Goal: Task Accomplishment & Management: Complete application form

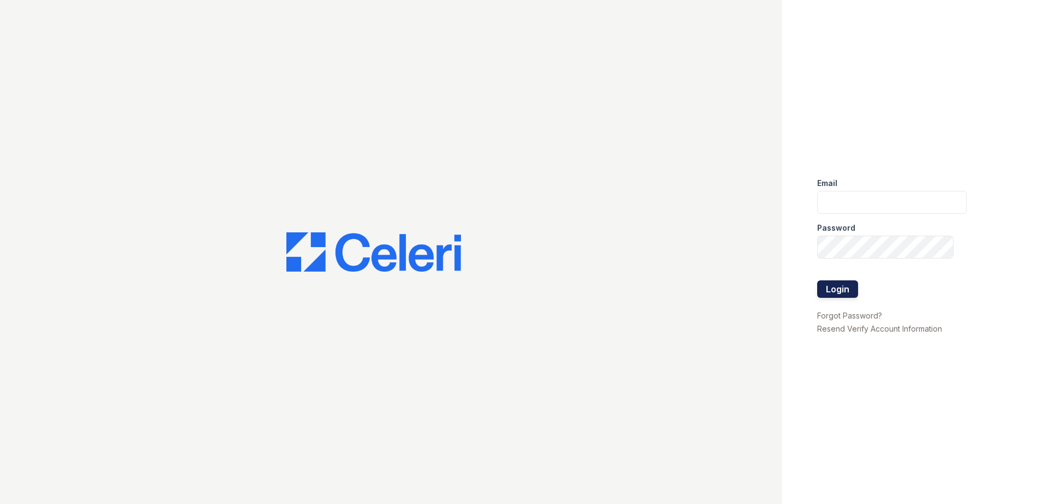
type input "[EMAIL_ADDRESS][DOMAIN_NAME]"
click at [846, 286] on button "Login" at bounding box center [837, 288] width 41 height 17
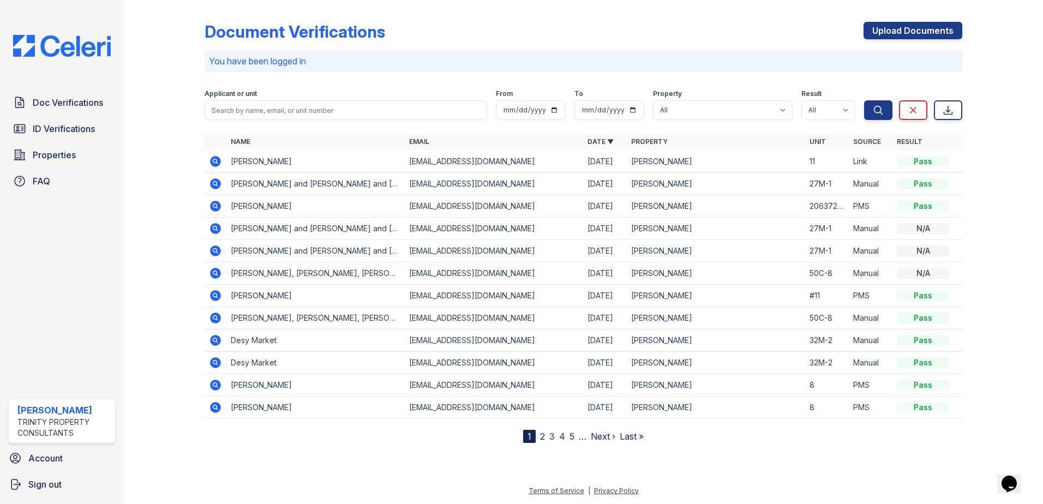
click at [219, 161] on icon at bounding box center [215, 161] width 11 height 11
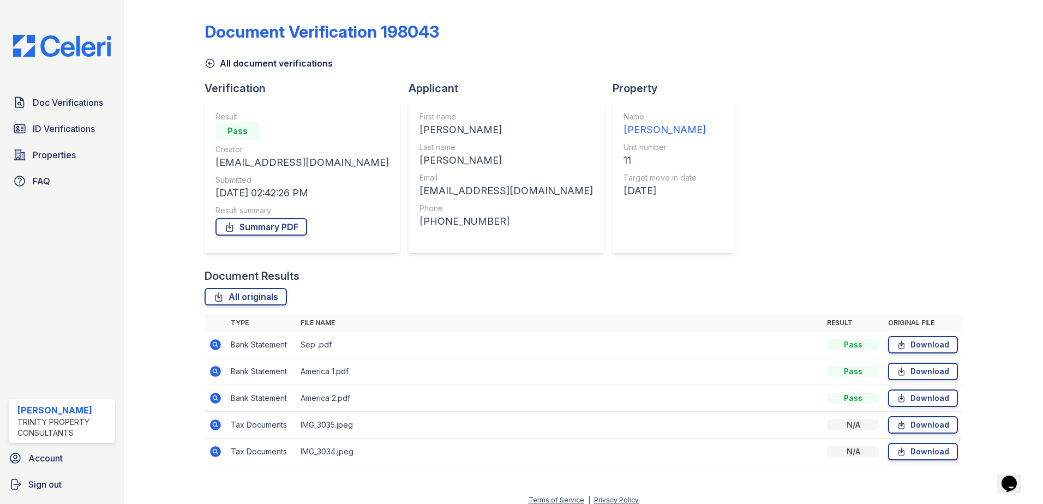
click at [218, 344] on icon at bounding box center [215, 344] width 11 height 11
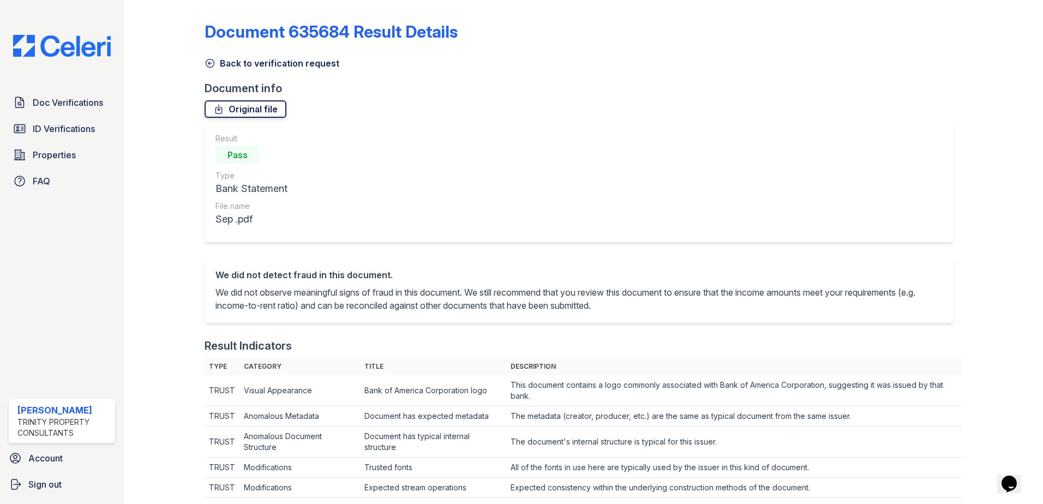
click at [278, 109] on link "Original file" at bounding box center [246, 108] width 82 height 17
click at [90, 129] on span "ID Verifications" at bounding box center [64, 128] width 62 height 13
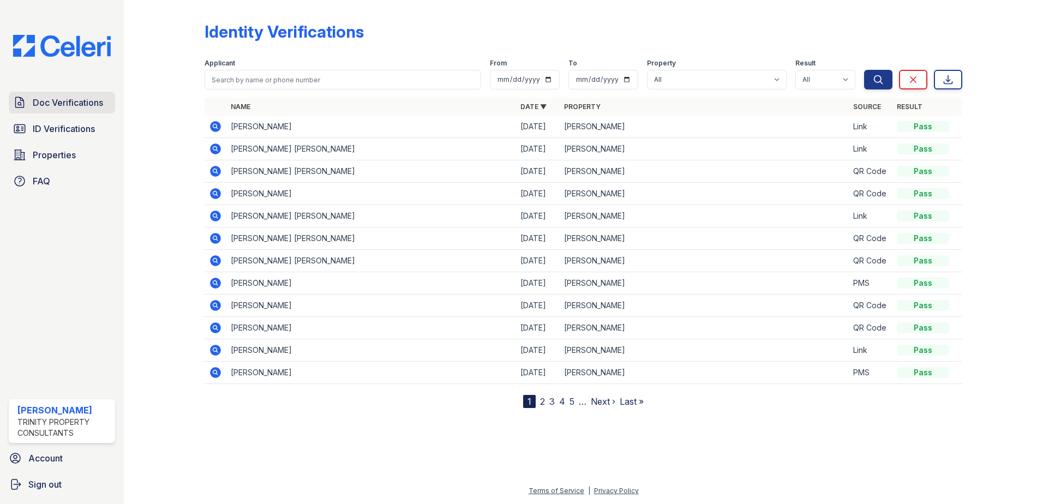
click at [95, 99] on span "Doc Verifications" at bounding box center [68, 102] width 70 height 13
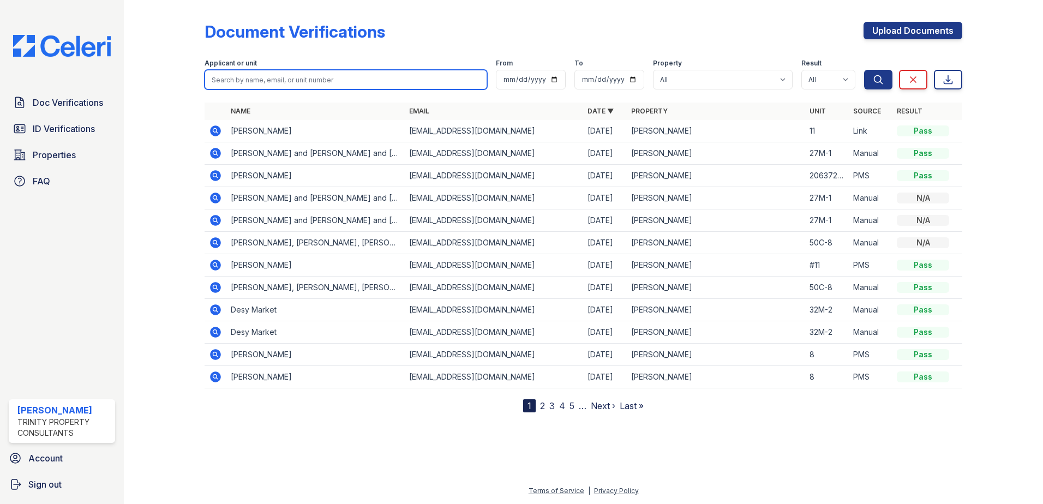
click at [244, 81] on input "search" at bounding box center [346, 80] width 283 height 20
click at [280, 80] on input "Juan" at bounding box center [346, 80] width 283 height 20
drag, startPoint x: 230, startPoint y: 79, endPoint x: 281, endPoint y: 81, distance: 51.3
click at [281, 81] on input "Juan bega" at bounding box center [346, 80] width 283 height 20
type input "juan vega"
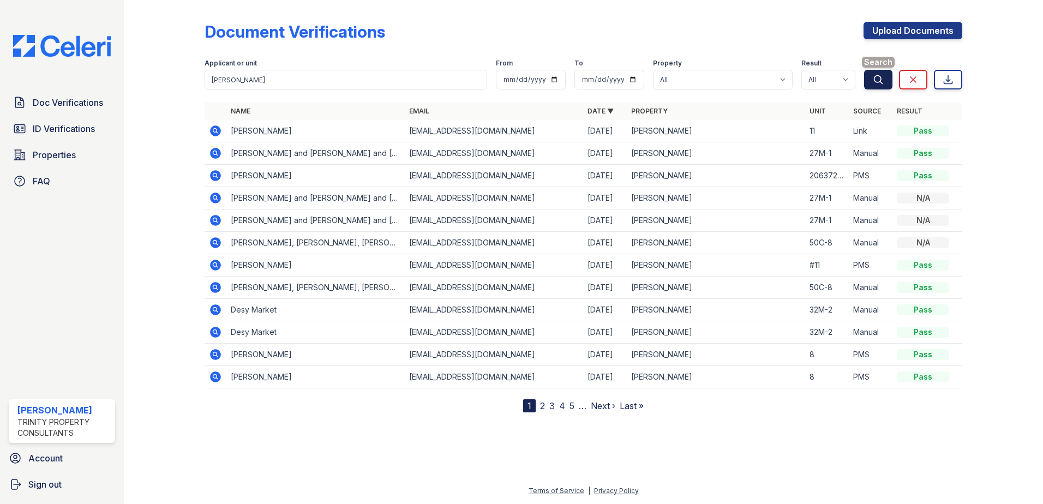
drag, startPoint x: 875, startPoint y: 75, endPoint x: 869, endPoint y: 79, distance: 6.7
click at [873, 77] on icon "submit" at bounding box center [878, 79] width 11 height 11
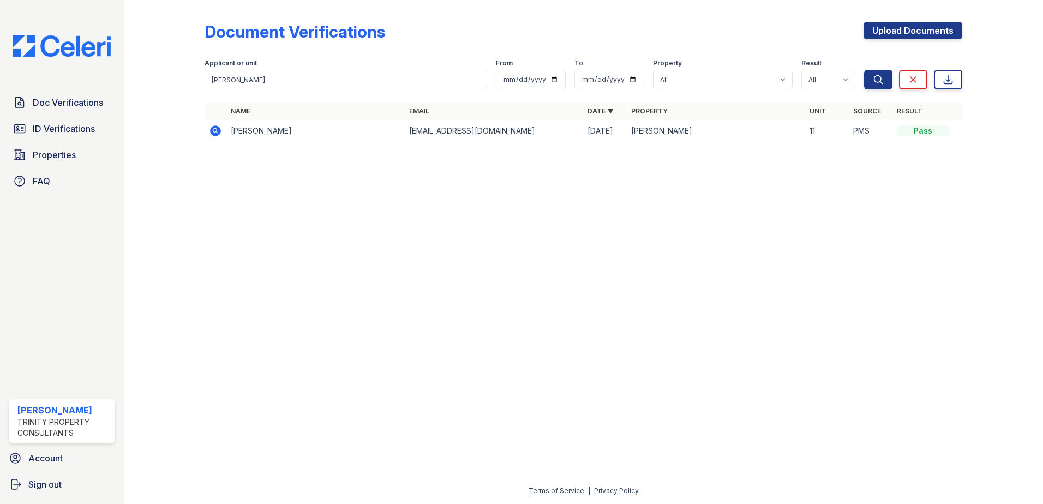
click at [210, 132] on icon at bounding box center [215, 130] width 13 height 13
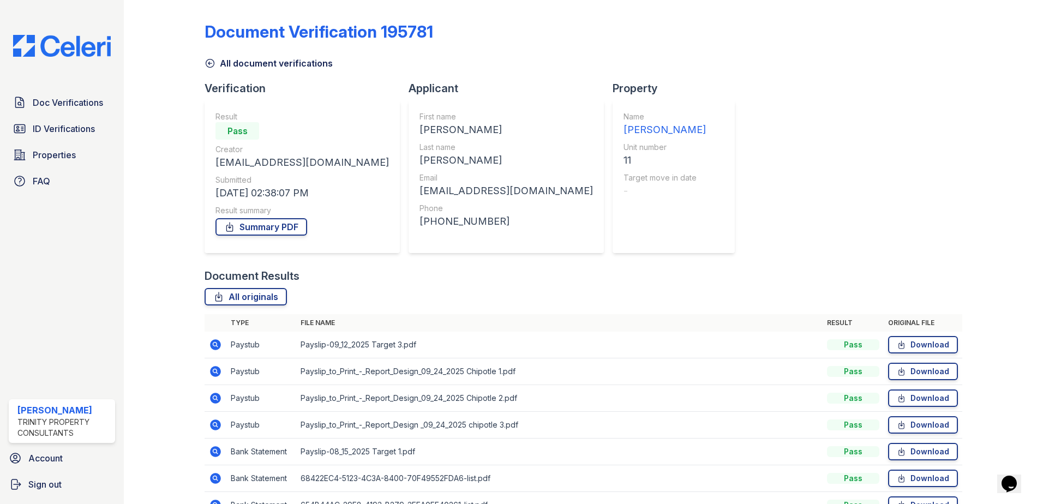
drag, startPoint x: 259, startPoint y: 413, endPoint x: 266, endPoint y: 412, distance: 7.7
click at [264, 413] on td "Paystub" at bounding box center [261, 425] width 70 height 27
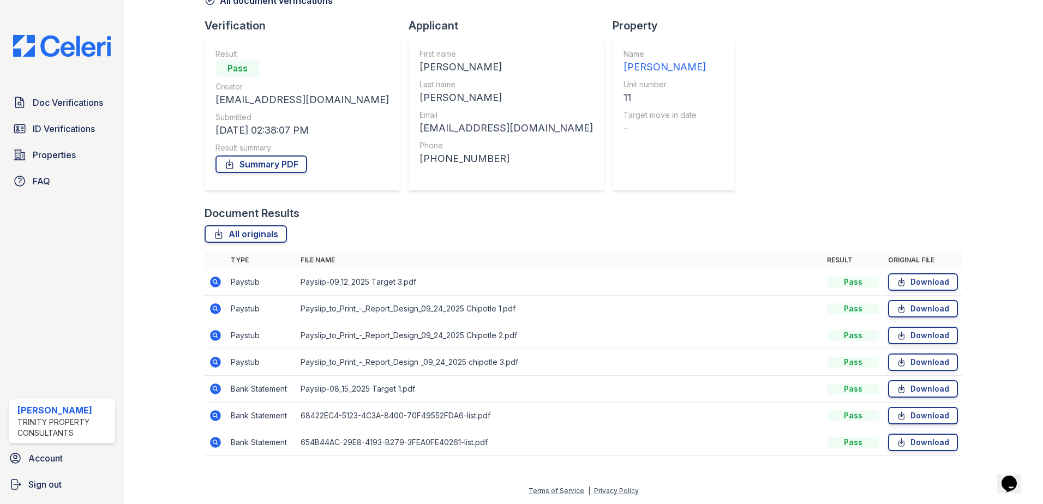
click at [217, 286] on icon at bounding box center [215, 282] width 11 height 11
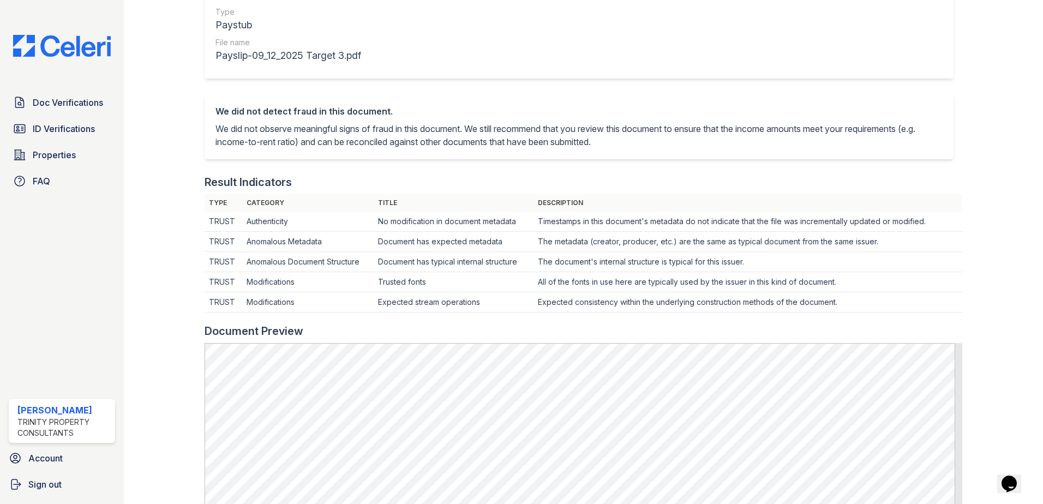
scroll to position [109, 0]
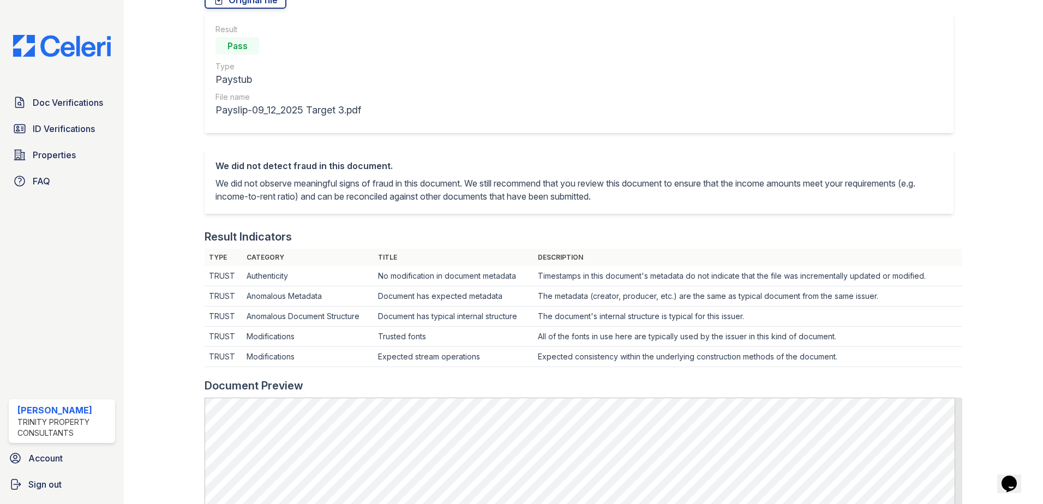
drag, startPoint x: 496, startPoint y: 52, endPoint x: 498, endPoint y: 14, distance: 38.2
click at [496, 52] on div "Result Pass Type Paystub File name Payslip-09_12_2025 Target 3.pdf" at bounding box center [579, 73] width 749 height 120
click at [63, 100] on span "Doc Verifications" at bounding box center [68, 102] width 70 height 13
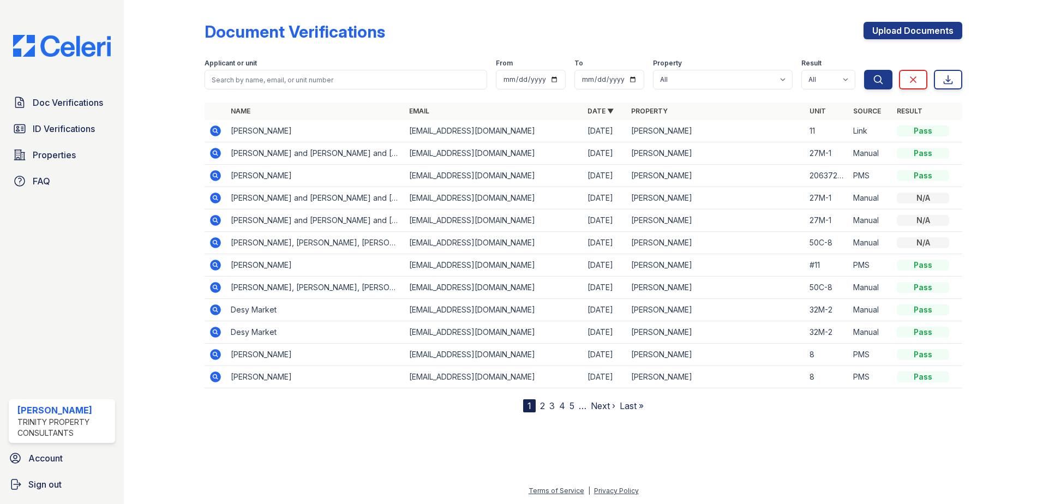
click at [214, 132] on icon at bounding box center [215, 130] width 13 height 13
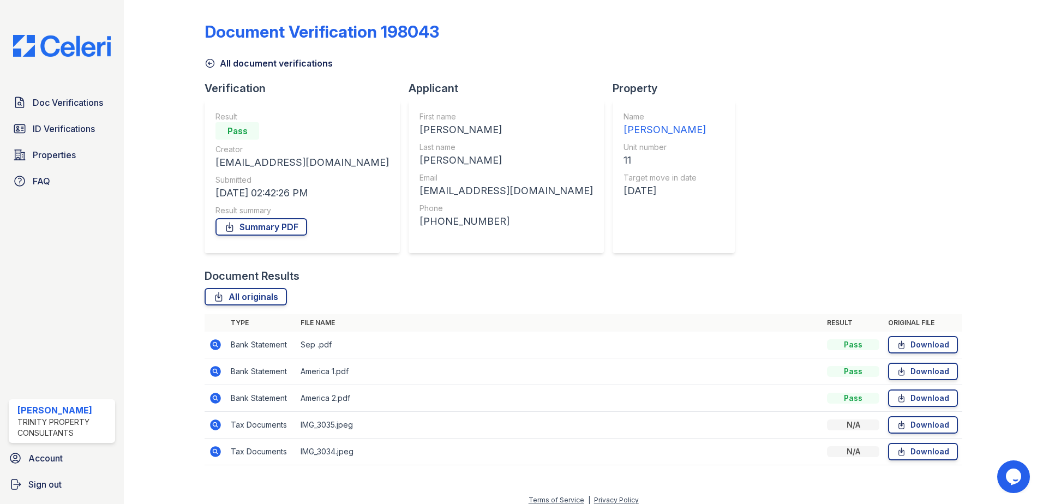
click at [209, 369] on icon at bounding box center [215, 371] width 13 height 13
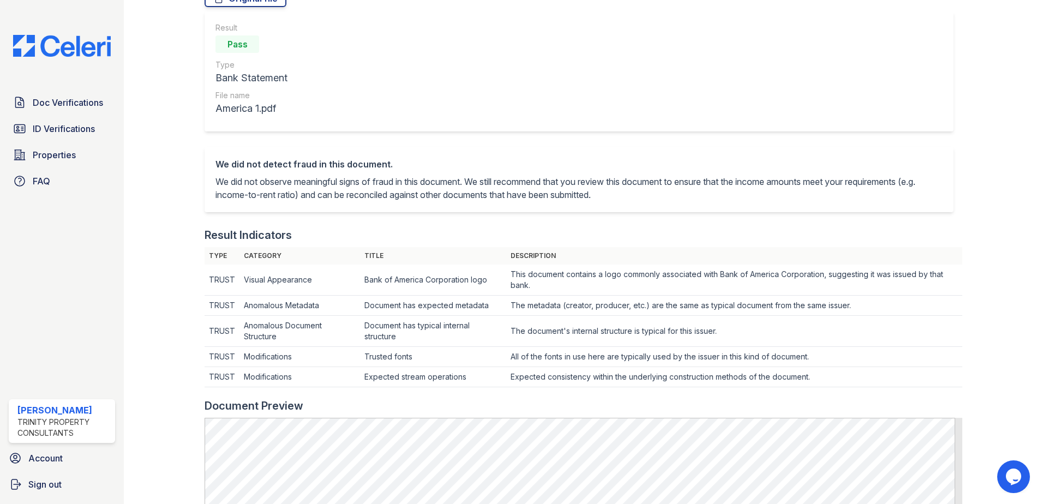
scroll to position [109, 0]
click at [62, 104] on span "Doc Verifications" at bounding box center [68, 102] width 70 height 13
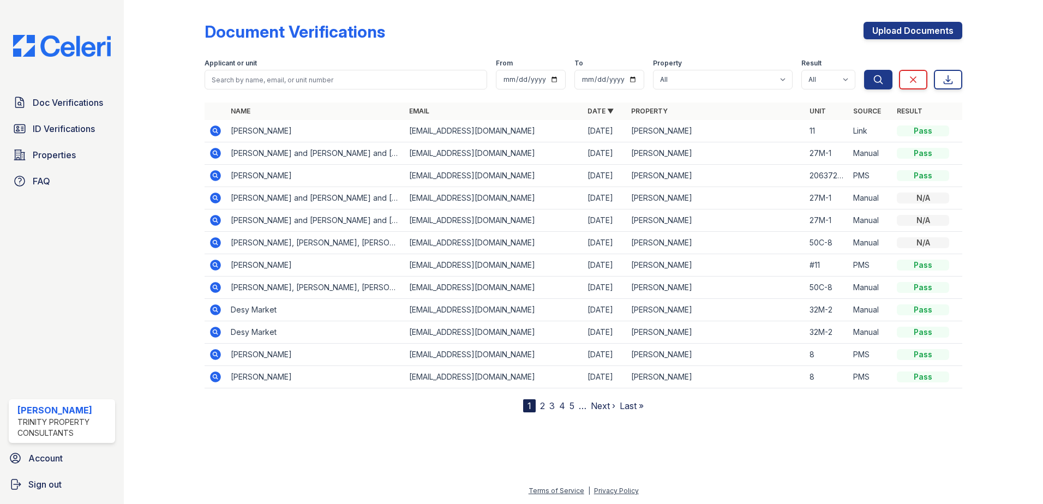
click at [217, 126] on icon at bounding box center [215, 130] width 13 height 13
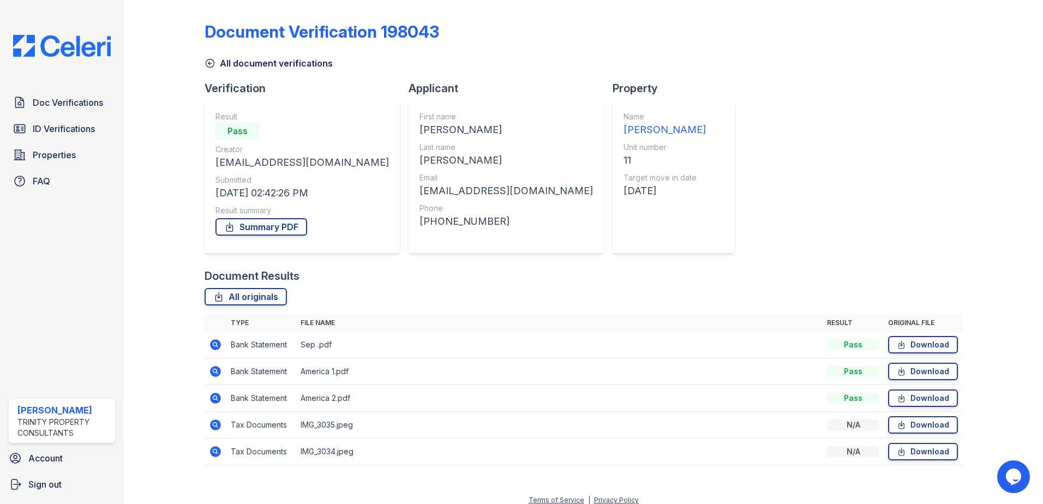
click at [218, 130] on div "Pass" at bounding box center [237, 130] width 44 height 17
click at [213, 368] on icon at bounding box center [215, 371] width 11 height 11
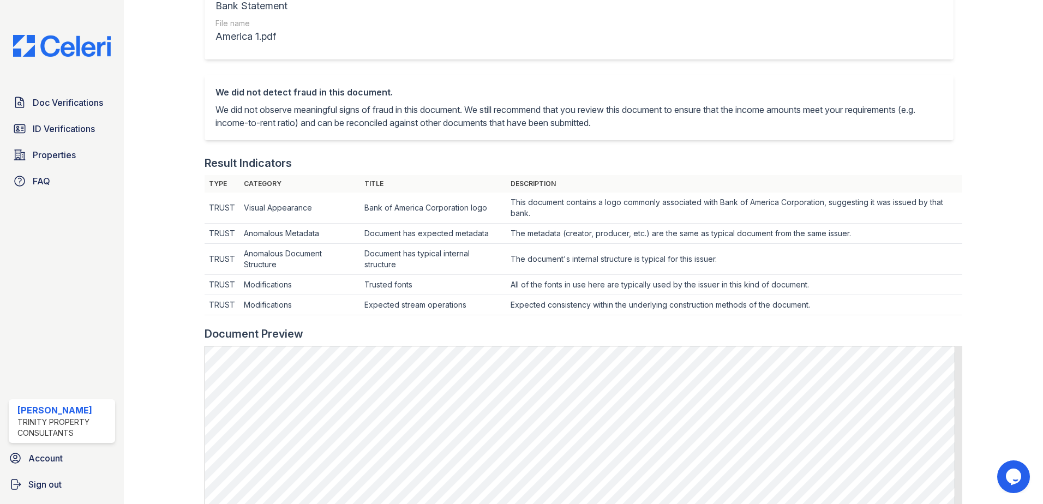
scroll to position [218, 0]
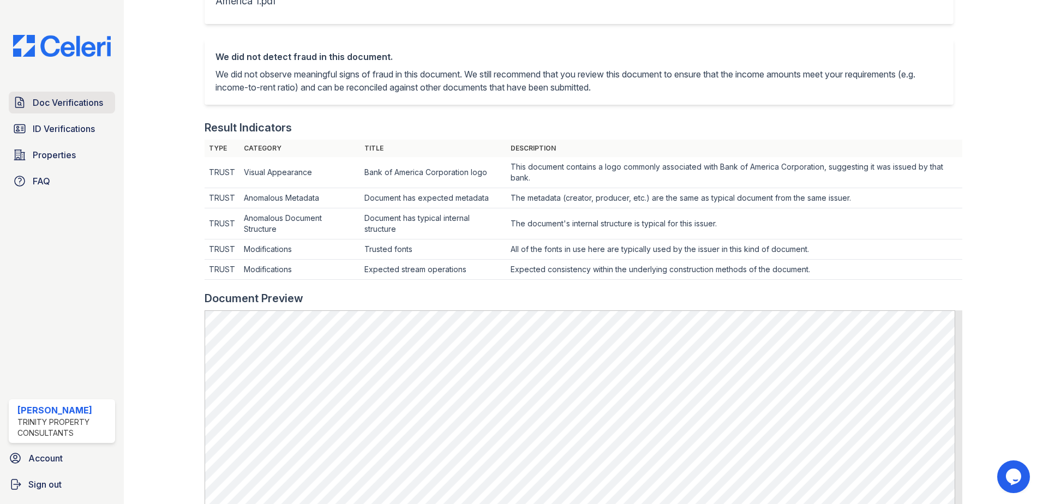
drag, startPoint x: 56, startPoint y: 105, endPoint x: 70, endPoint y: 104, distance: 14.3
click at [56, 105] on span "Doc Verifications" at bounding box center [68, 102] width 70 height 13
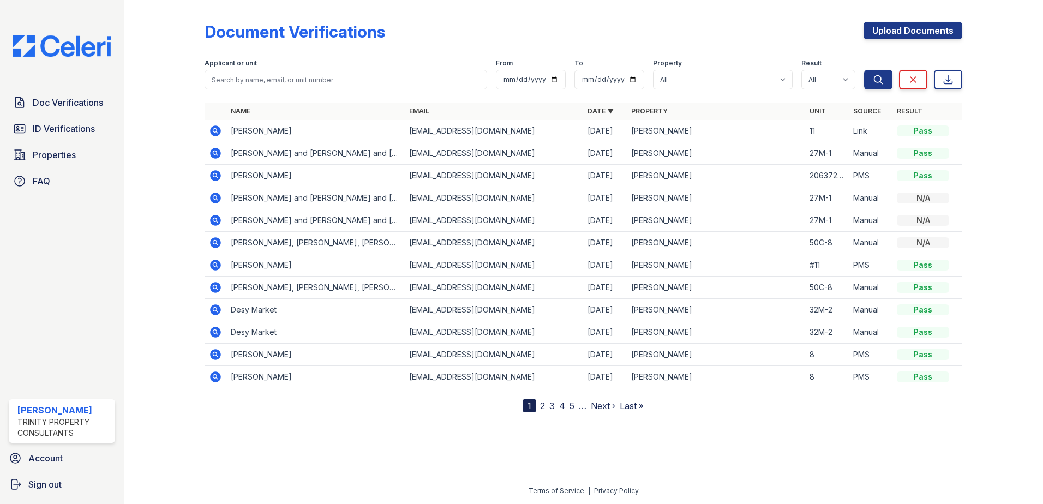
click at [207, 125] on td at bounding box center [216, 131] width 22 height 22
click at [215, 133] on icon at bounding box center [215, 130] width 11 height 11
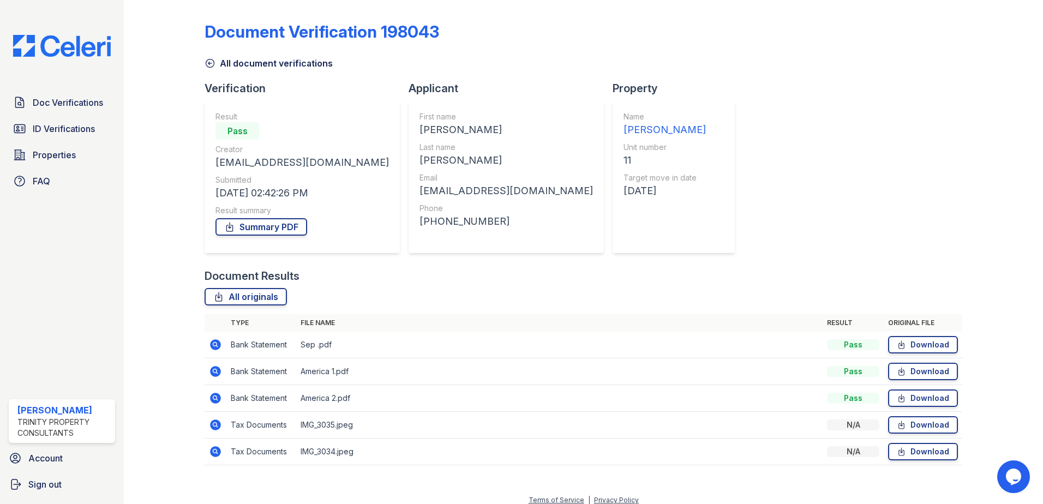
click at [210, 421] on icon at bounding box center [215, 424] width 13 height 13
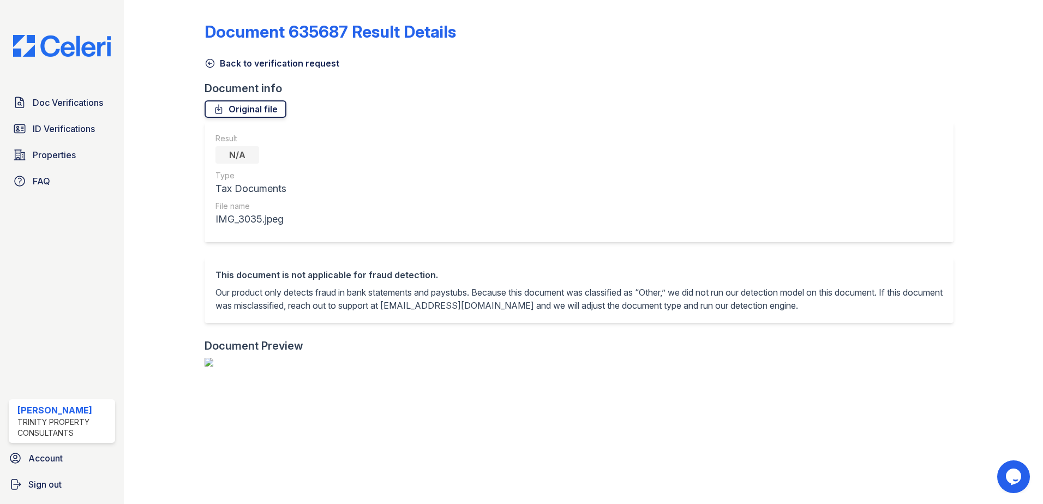
click at [256, 110] on link "Original file" at bounding box center [246, 108] width 82 height 17
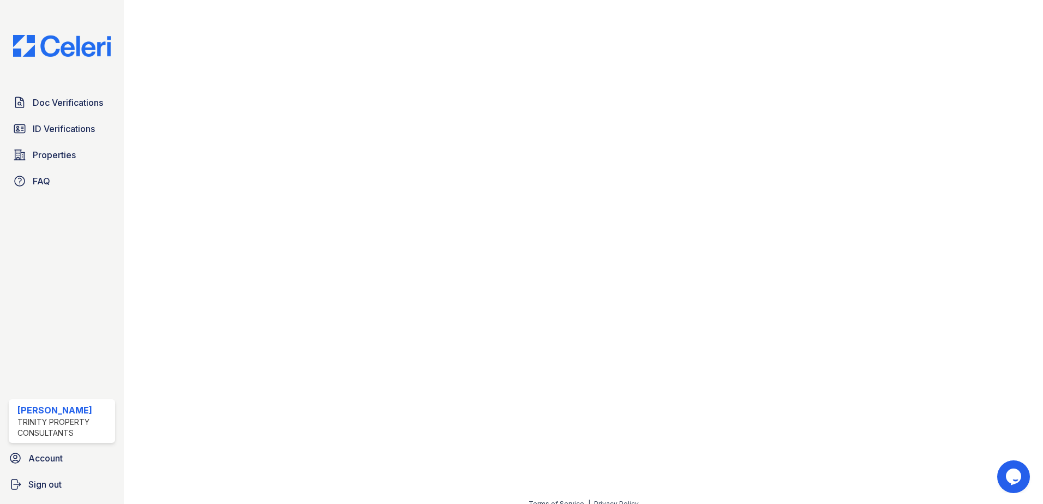
scroll to position [395, 0]
click at [35, 96] on span "Doc Verifications" at bounding box center [68, 102] width 70 height 13
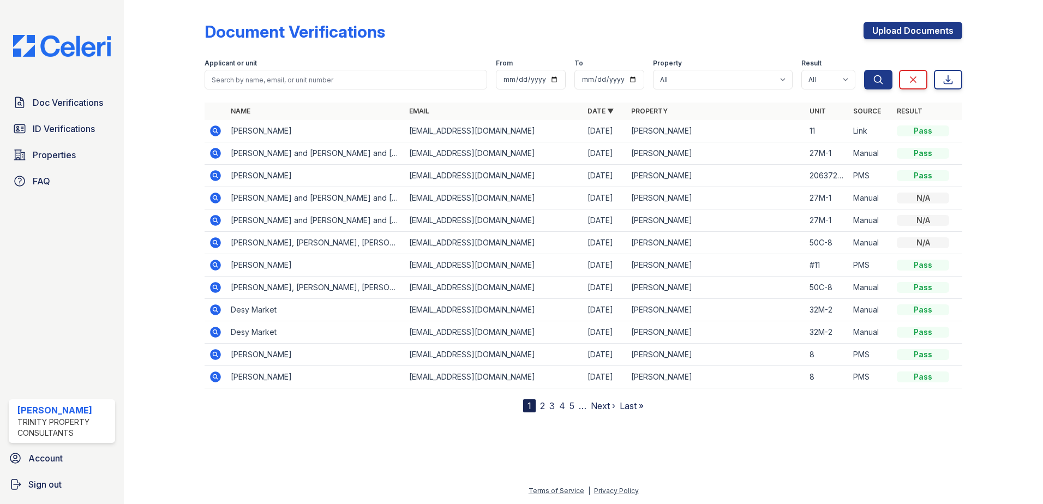
click at [214, 130] on icon at bounding box center [214, 130] width 3 height 3
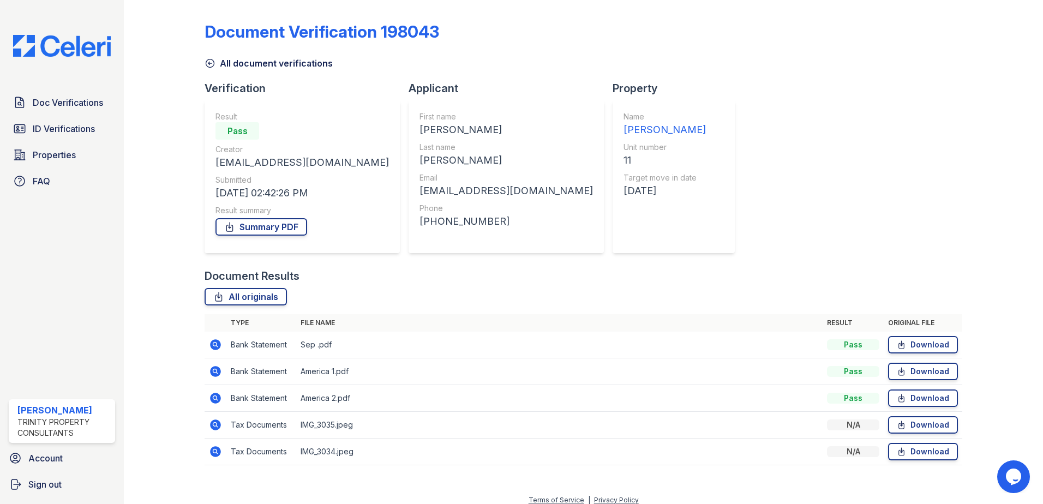
click at [214, 450] on icon at bounding box center [214, 450] width 3 height 3
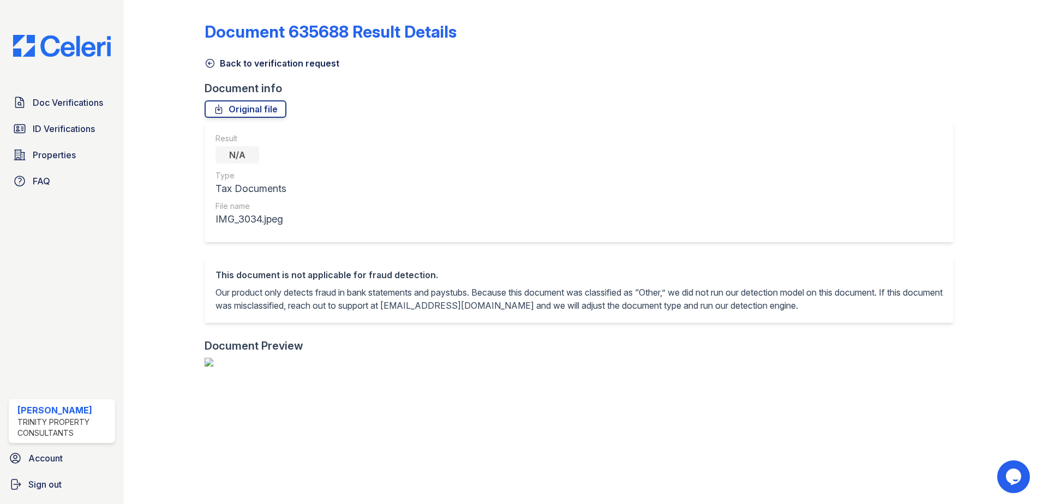
scroll to position [369, 0]
click at [674, 367] on img at bounding box center [584, 362] width 758 height 9
click at [671, 367] on img at bounding box center [584, 362] width 758 height 9
click at [245, 110] on link "Original file" at bounding box center [246, 108] width 82 height 17
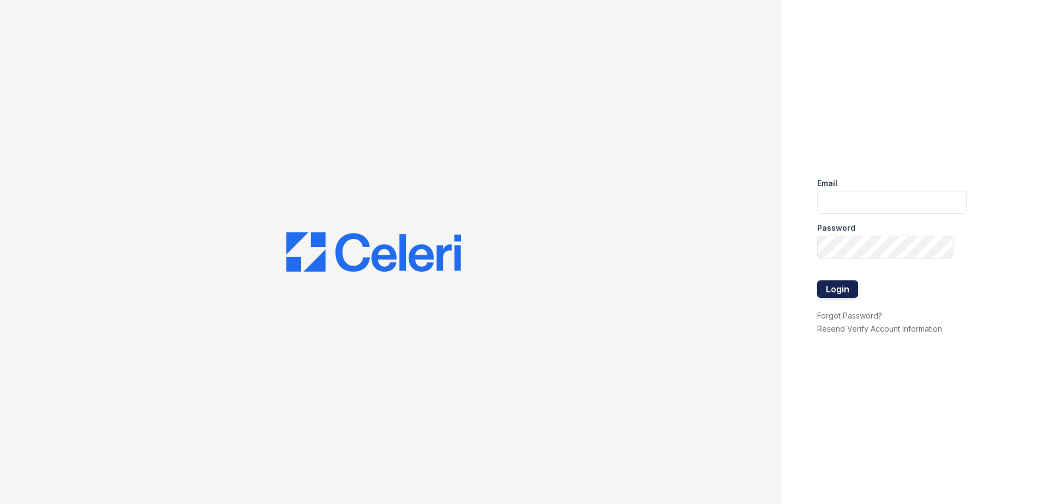
type input "[EMAIL_ADDRESS][DOMAIN_NAME]"
click at [843, 290] on button "Login" at bounding box center [837, 288] width 41 height 17
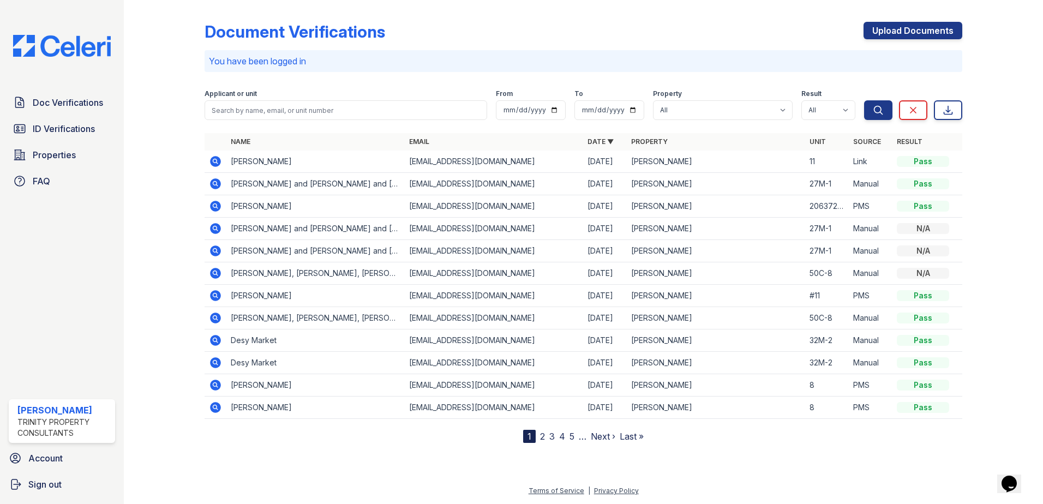
click at [212, 162] on icon at bounding box center [215, 161] width 11 height 11
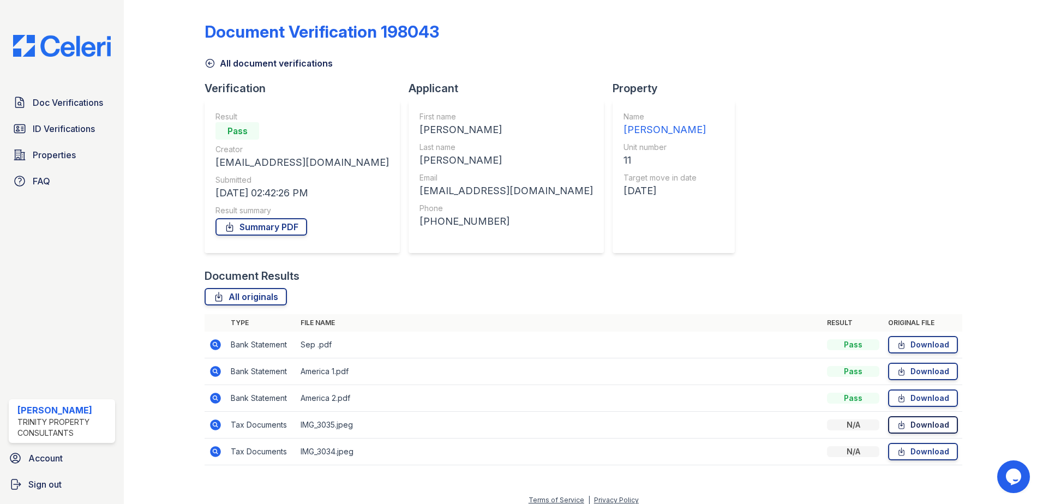
click at [912, 418] on link "Download" at bounding box center [923, 424] width 70 height 17
click at [911, 424] on link "Download" at bounding box center [923, 424] width 70 height 17
click at [69, 105] on span "Doc Verifications" at bounding box center [68, 102] width 70 height 13
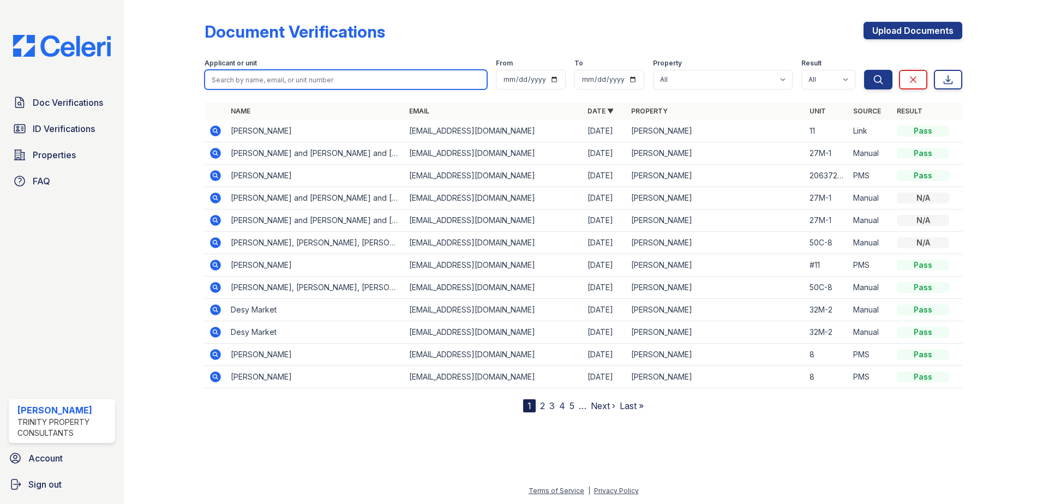
click at [263, 76] on input "search" at bounding box center [346, 80] width 283 height 20
type input "jose vega"
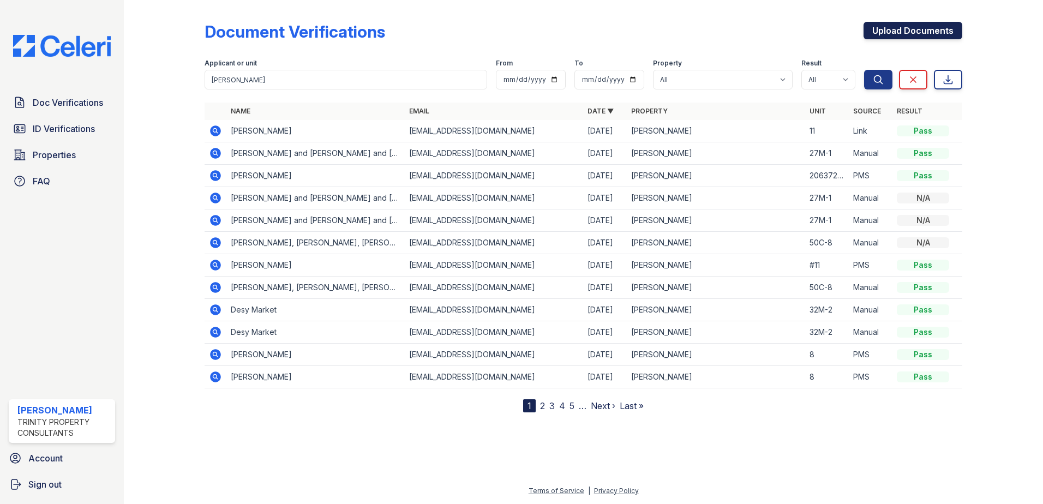
click at [901, 29] on link "Upload Documents" at bounding box center [912, 30] width 99 height 17
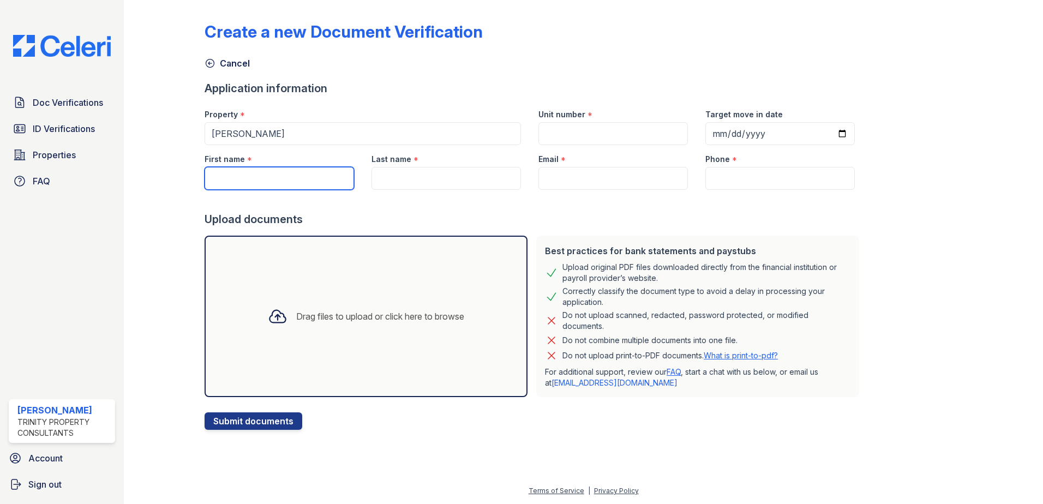
click at [232, 174] on input "First name" at bounding box center [279, 178] width 149 height 23
type input "Jose"
type input "[PERSON_NAME]"
type input "[EMAIL_ADDRESS][DOMAIN_NAME]"
type input "8575593530"
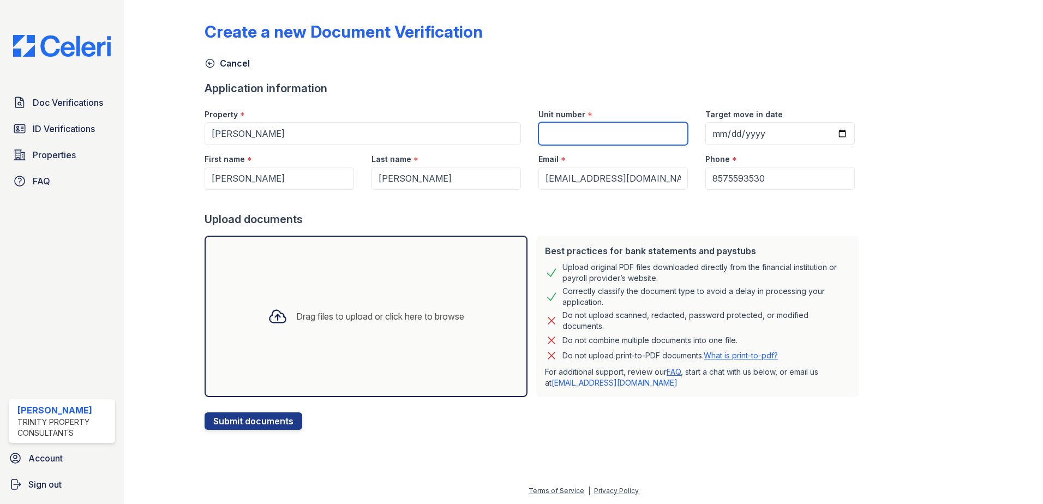
click at [545, 129] on input "Unit number" at bounding box center [612, 133] width 149 height 23
type input "37M-11"
click at [714, 130] on input "Target move in date" at bounding box center [779, 133] width 149 height 23
type input "2025-10-25"
click at [410, 319] on div "Drag files to upload or click here to browse" at bounding box center [380, 316] width 168 height 13
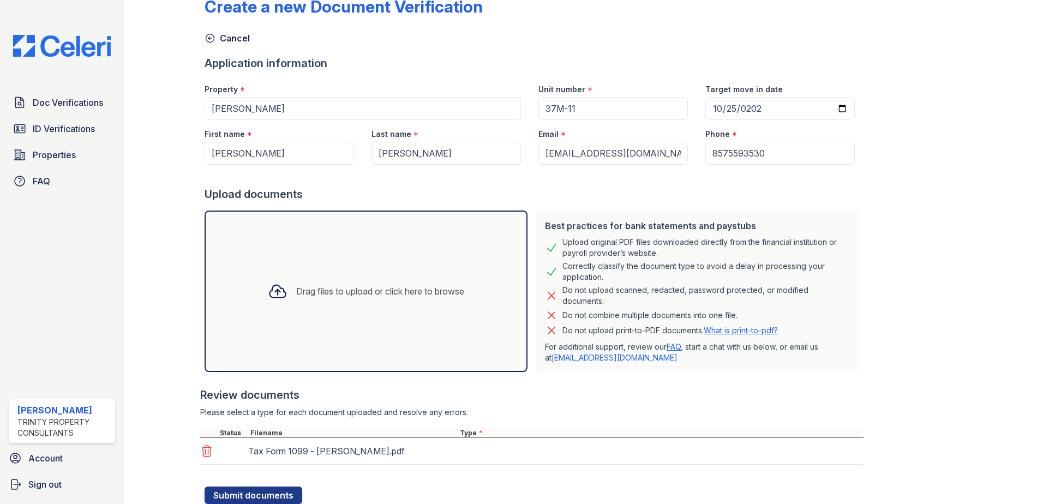
scroll to position [62, 0]
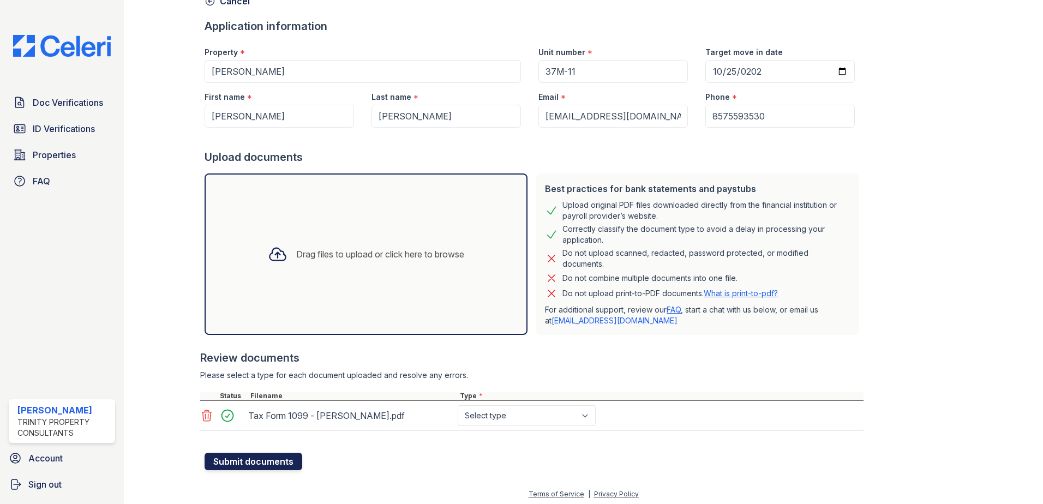
click at [250, 460] on button "Submit documents" at bounding box center [254, 461] width 98 height 17
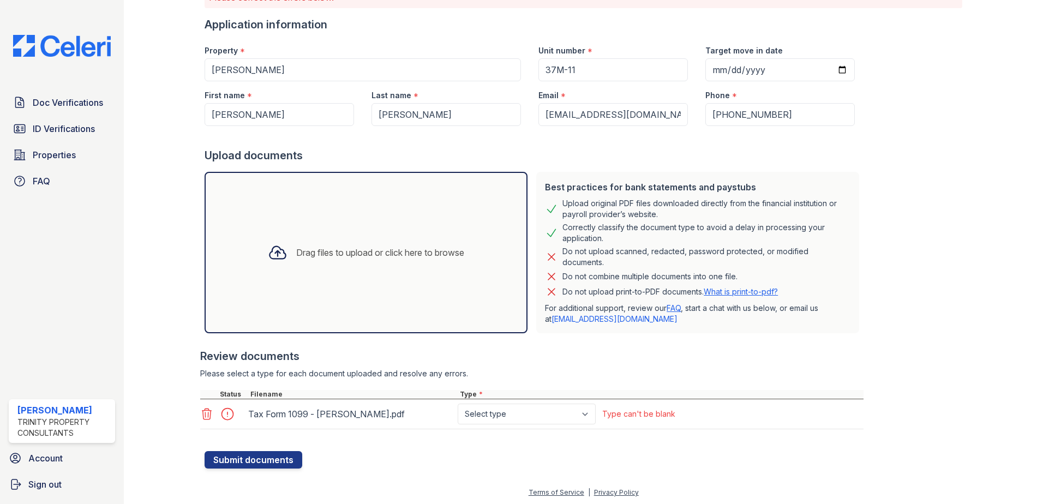
scroll to position [96, 0]
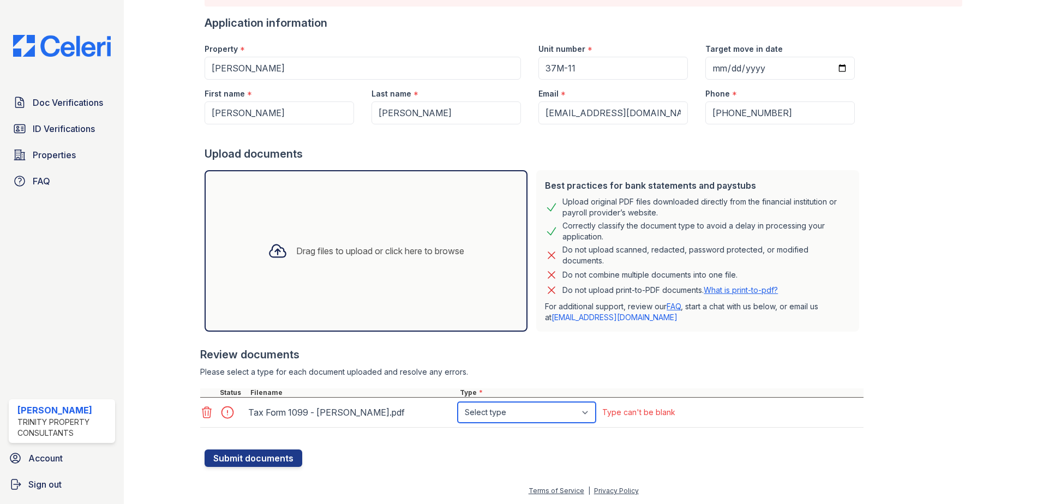
click at [588, 412] on select "Select type Paystub Bank Statement Offer Letter Tax Documents Benefit Award Let…" at bounding box center [527, 412] width 138 height 21
select select "tax_documents"
click at [458, 402] on select "Select type Paystub Bank Statement Offer Letter Tax Documents Benefit Award Let…" at bounding box center [527, 412] width 138 height 21
click at [255, 453] on button "Submit documents" at bounding box center [254, 457] width 98 height 17
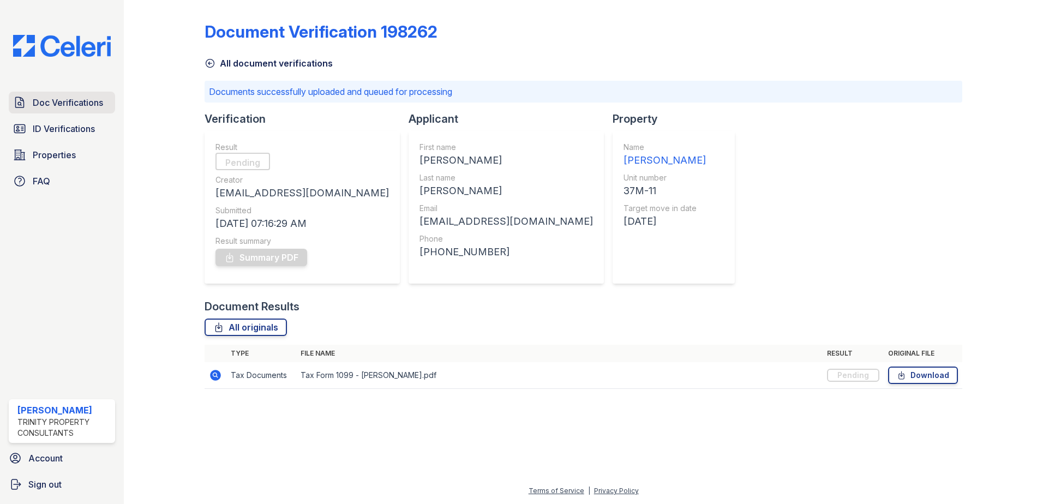
click at [69, 100] on span "Doc Verifications" at bounding box center [68, 102] width 70 height 13
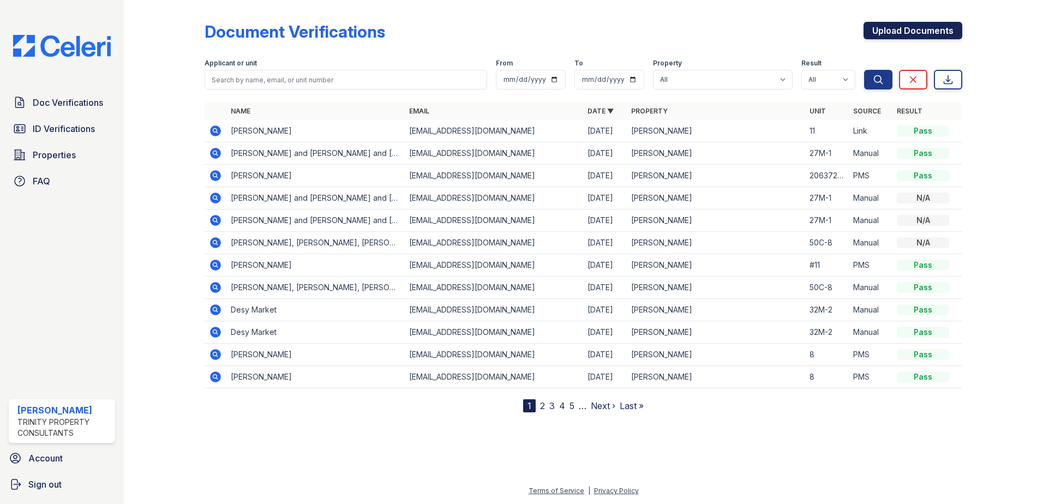
click at [924, 32] on link "Upload Documents" at bounding box center [912, 30] width 99 height 17
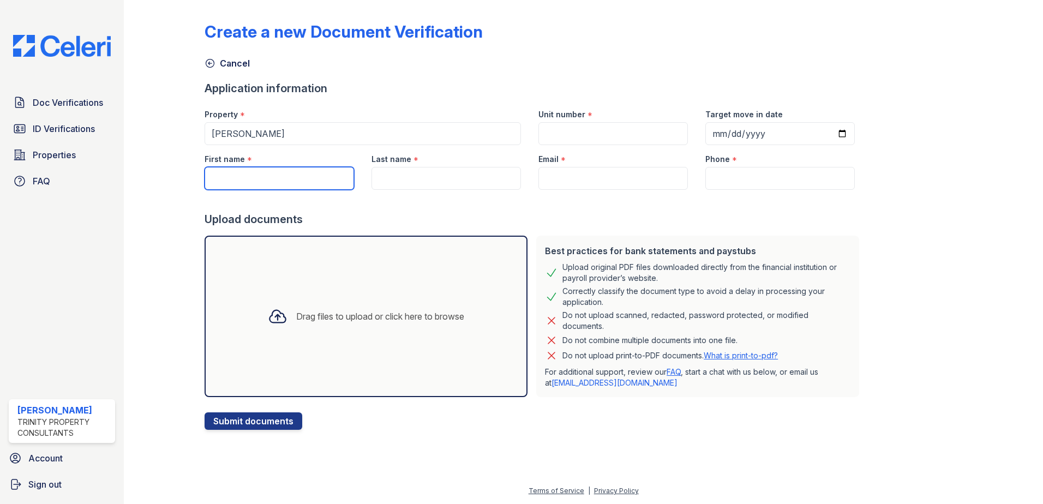
click at [243, 178] on input "First name" at bounding box center [279, 178] width 149 height 23
type input "Jose"
type input "37M-11"
type input "2025-10-25"
type input "Vega"
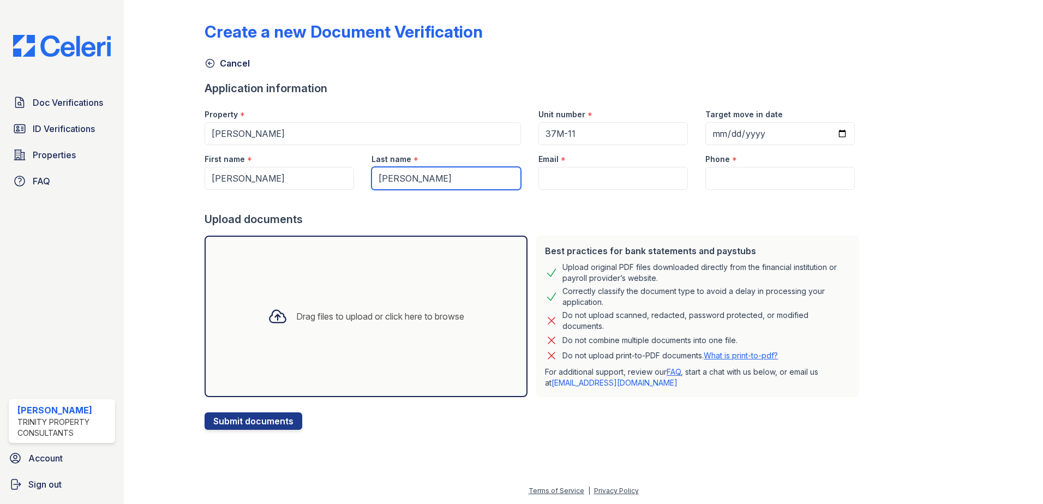
type input "[EMAIL_ADDRESS][DOMAIN_NAME]"
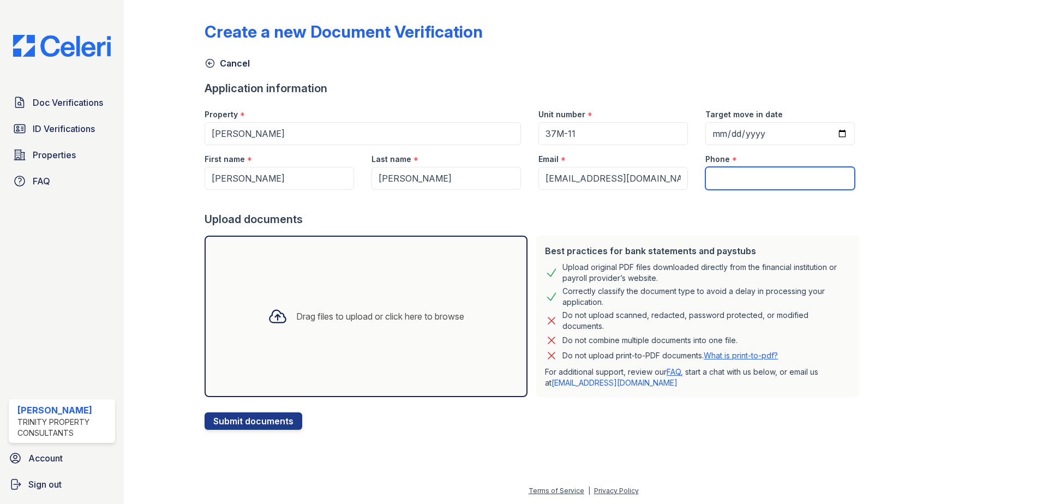
click at [725, 177] on input "Phone" at bounding box center [779, 178] width 149 height 23
click at [708, 178] on input "Phone" at bounding box center [779, 178] width 149 height 23
paste input "(857) 559-3530"
type input "(857) 559-3530"
click at [618, 205] on div at bounding box center [534, 201] width 659 height 22
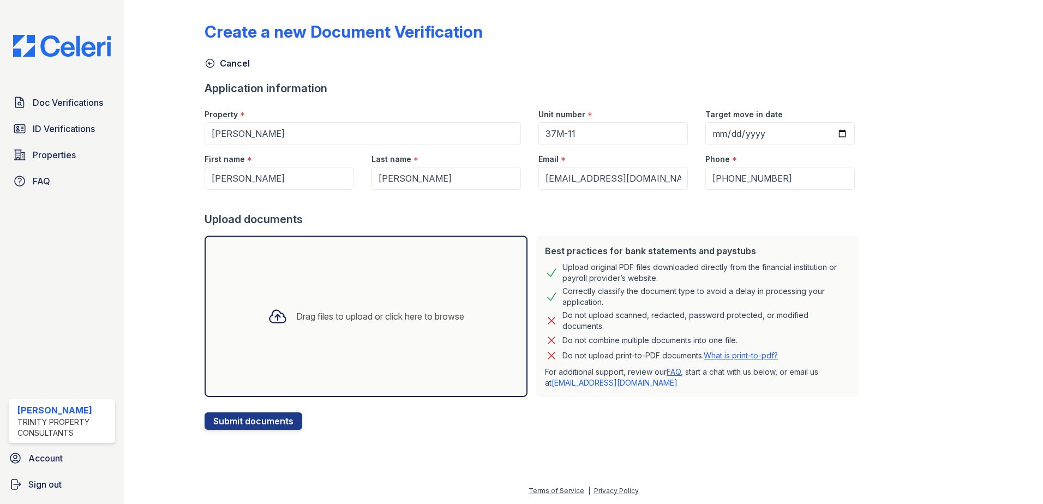
click at [433, 313] on div "Drag files to upload or click here to browse" at bounding box center [380, 316] width 168 height 13
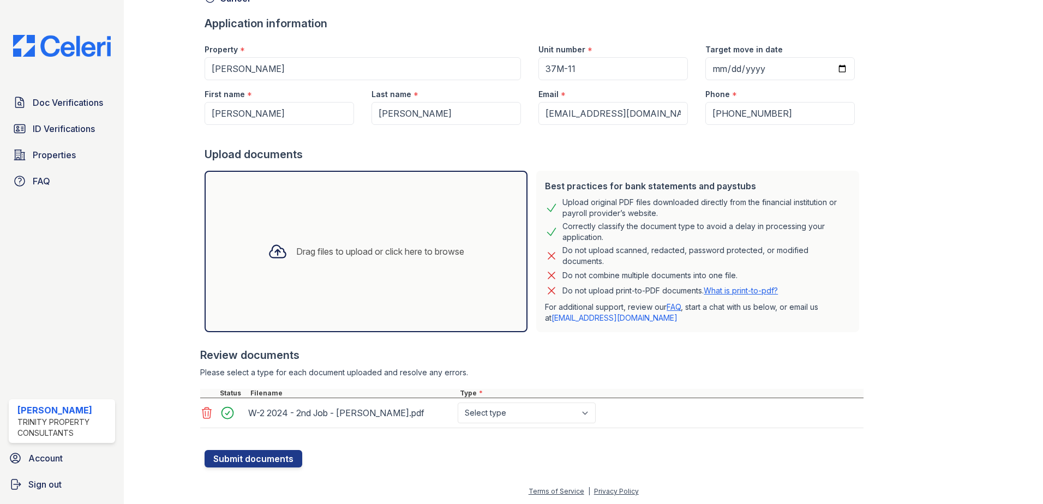
scroll to position [65, 0]
click at [585, 411] on select "Select type Paystub Bank Statement Offer Letter Tax Documents Benefit Award Let…" at bounding box center [527, 412] width 138 height 21
select select "tax_documents"
click at [458, 402] on select "Select type Paystub Bank Statement Offer Letter Tax Documents Benefit Award Let…" at bounding box center [527, 412] width 138 height 21
click at [239, 461] on button "Submit documents" at bounding box center [254, 457] width 98 height 17
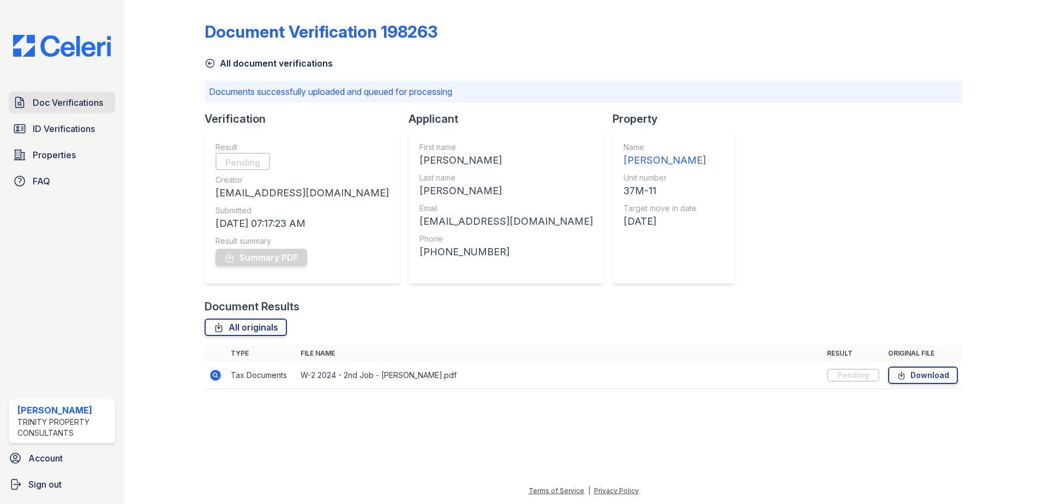
click at [59, 100] on span "Doc Verifications" at bounding box center [68, 102] width 70 height 13
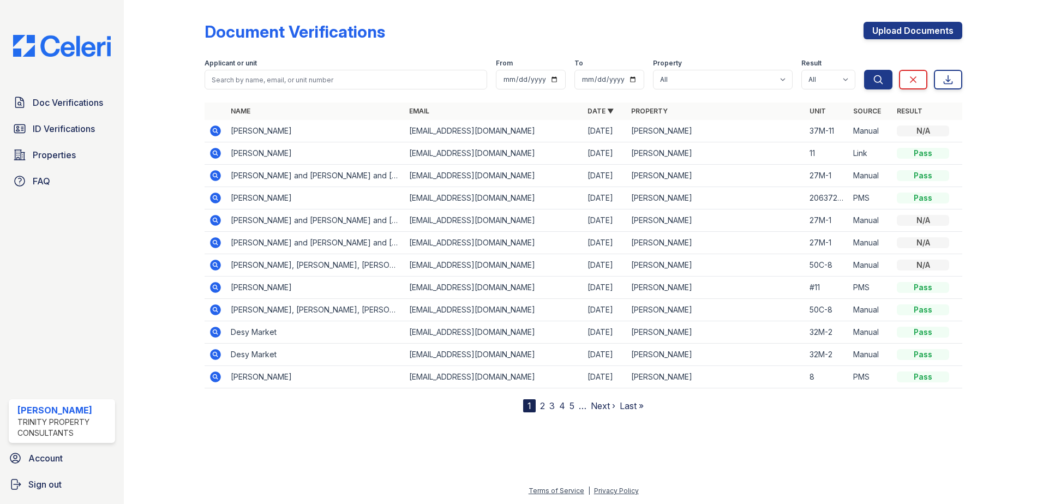
click at [211, 127] on icon at bounding box center [215, 130] width 13 height 13
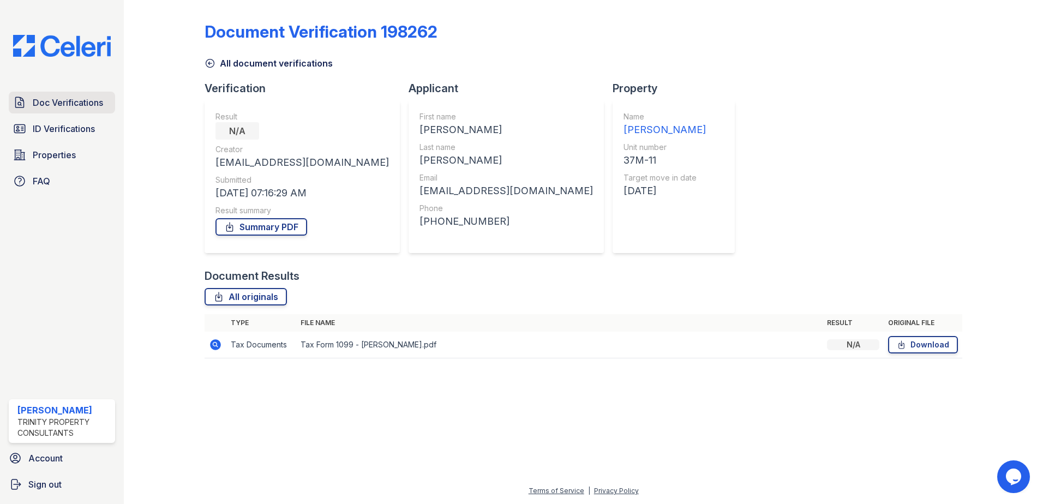
click at [82, 104] on span "Doc Verifications" at bounding box center [68, 102] width 70 height 13
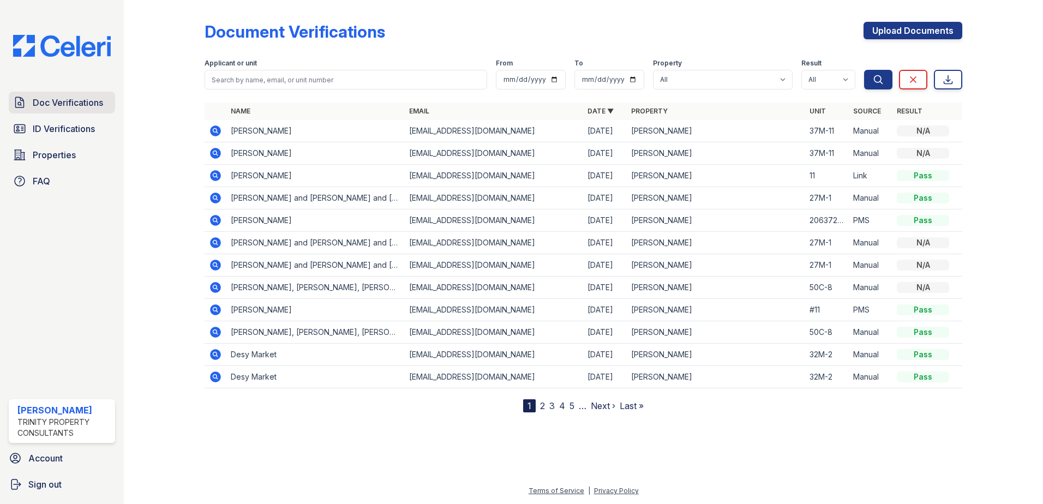
click at [57, 104] on span "Doc Verifications" at bounding box center [68, 102] width 70 height 13
drag, startPoint x: 758, startPoint y: 474, endPoint x: 745, endPoint y: 468, distance: 14.4
click at [758, 474] on div at bounding box center [583, 457] width 884 height 55
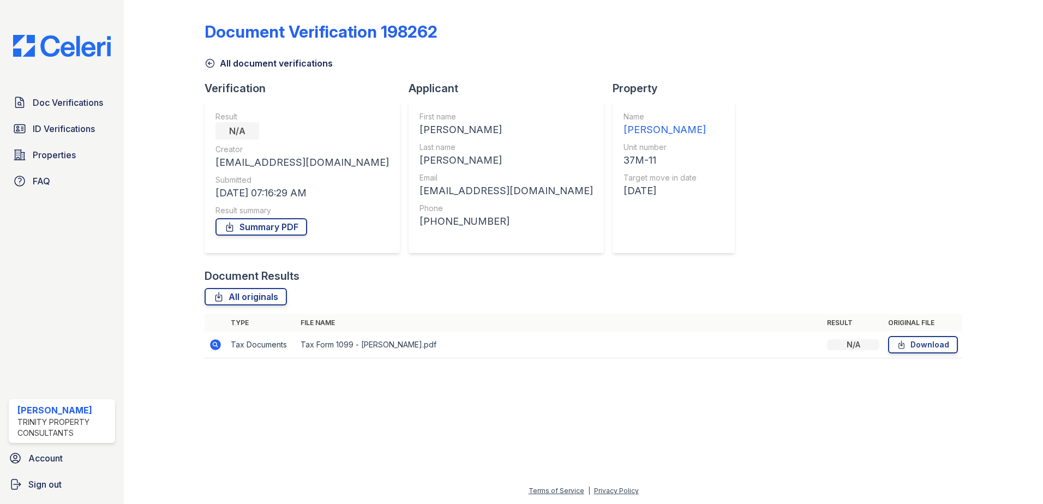
click at [694, 290] on div "All originals" at bounding box center [584, 296] width 758 height 17
click at [852, 148] on div "Document Verification 198262 All document verifications Verification Result N/A…" at bounding box center [584, 186] width 758 height 365
drag, startPoint x: 831, startPoint y: 185, endPoint x: 829, endPoint y: 192, distance: 6.9
click at [829, 192] on div "Document Verification 198262 All document verifications Verification Result N/A…" at bounding box center [584, 186] width 758 height 365
drag, startPoint x: 706, startPoint y: 352, endPoint x: 663, endPoint y: 355, distance: 42.6
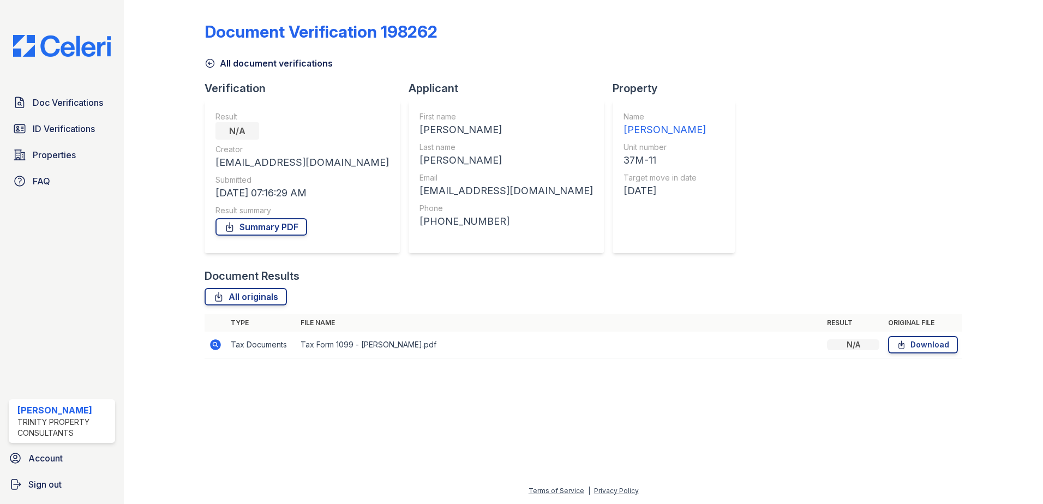
click at [699, 355] on td "Tax Form 1099 - Jose Vega.pdf" at bounding box center [559, 345] width 526 height 27
click at [427, 422] on div at bounding box center [583, 436] width 884 height 98
click at [21, 103] on icon at bounding box center [19, 102] width 13 height 13
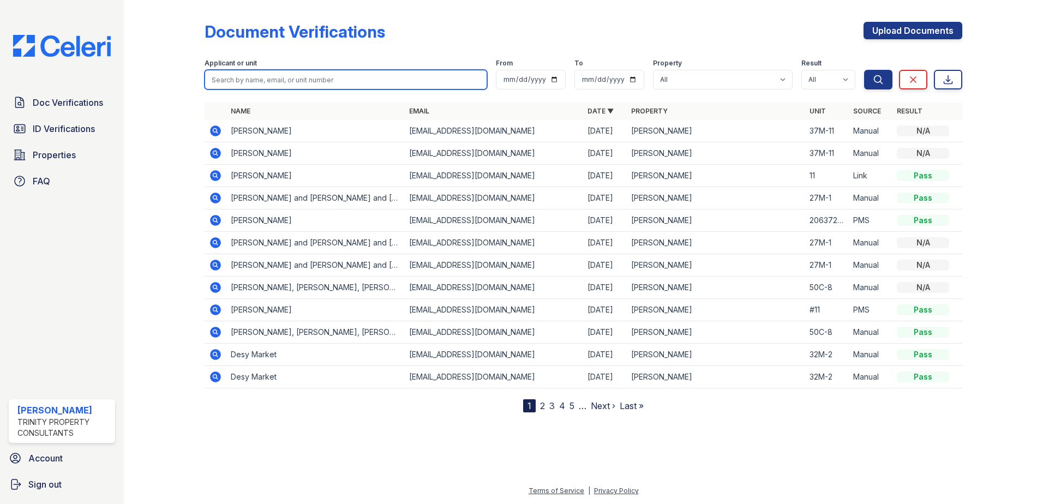
click at [256, 80] on input "search" at bounding box center [346, 80] width 283 height 20
type input "juan vega"
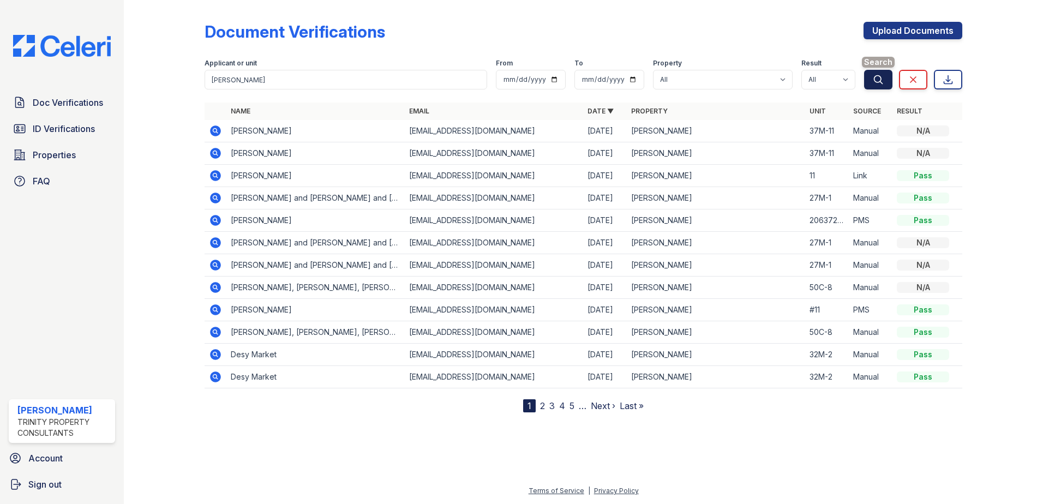
click at [886, 81] on button "Search" at bounding box center [878, 80] width 28 height 20
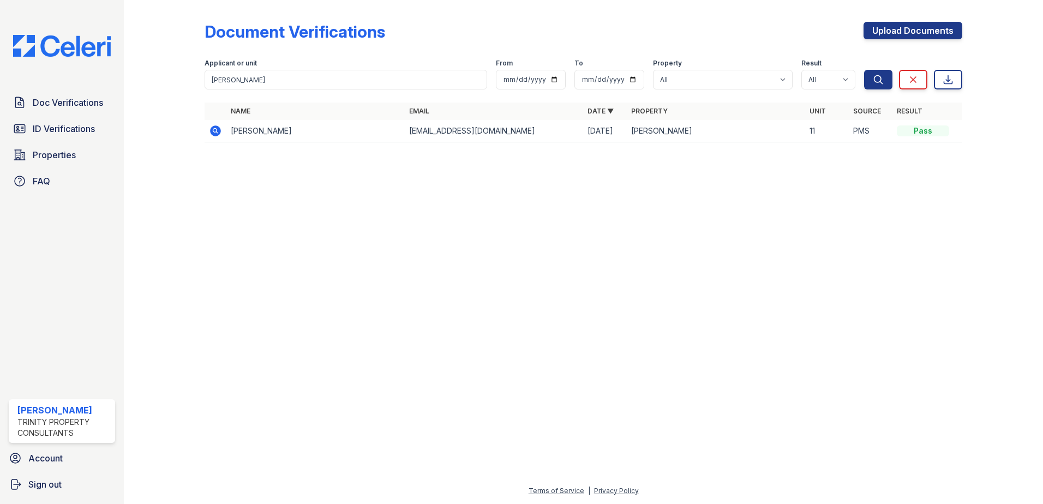
click at [218, 128] on icon at bounding box center [215, 130] width 11 height 11
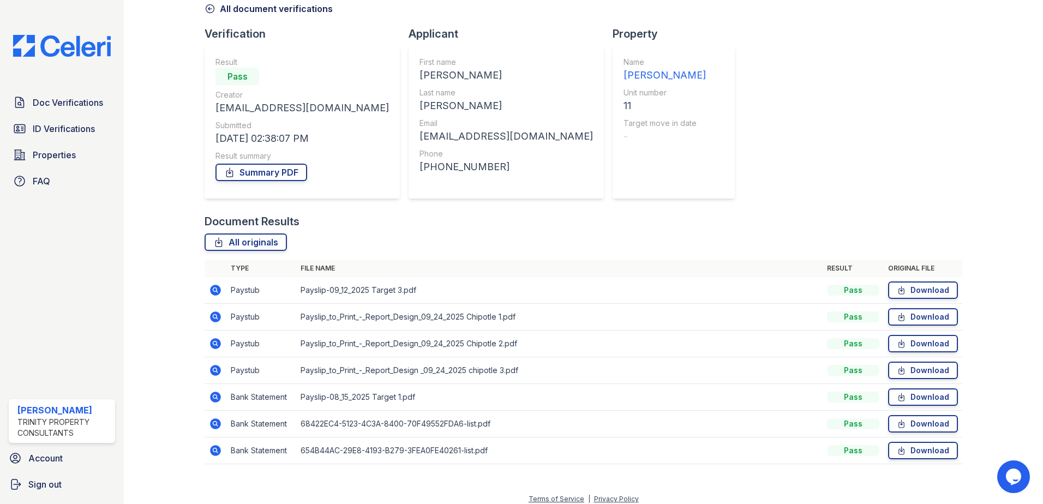
scroll to position [63, 0]
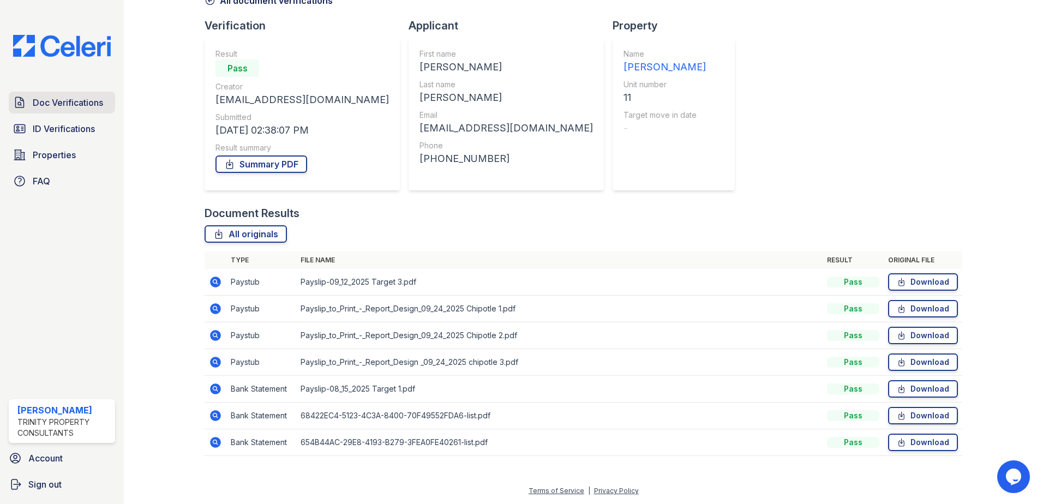
click at [49, 97] on span "Doc Verifications" at bounding box center [68, 102] width 70 height 13
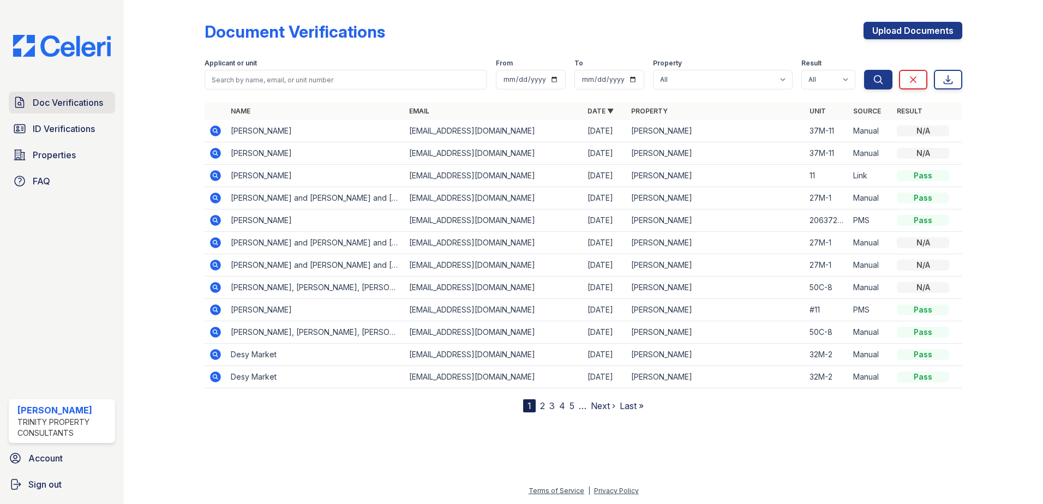
click at [91, 102] on span "Doc Verifications" at bounding box center [68, 102] width 70 height 13
click at [249, 79] on input "search" at bounding box center [346, 80] width 283 height 20
type input "[PERSON_NAME]"
click at [462, 405] on div "Name Email Date ▼ Property Unit Source Result Jose Vega javega502@gmail.com 09/…" at bounding box center [584, 258] width 758 height 310
click at [237, 404] on div "Name Email Date ▼ Property Unit Source Result Jose Vega javega502@gmail.com 09/…" at bounding box center [584, 258] width 758 height 310
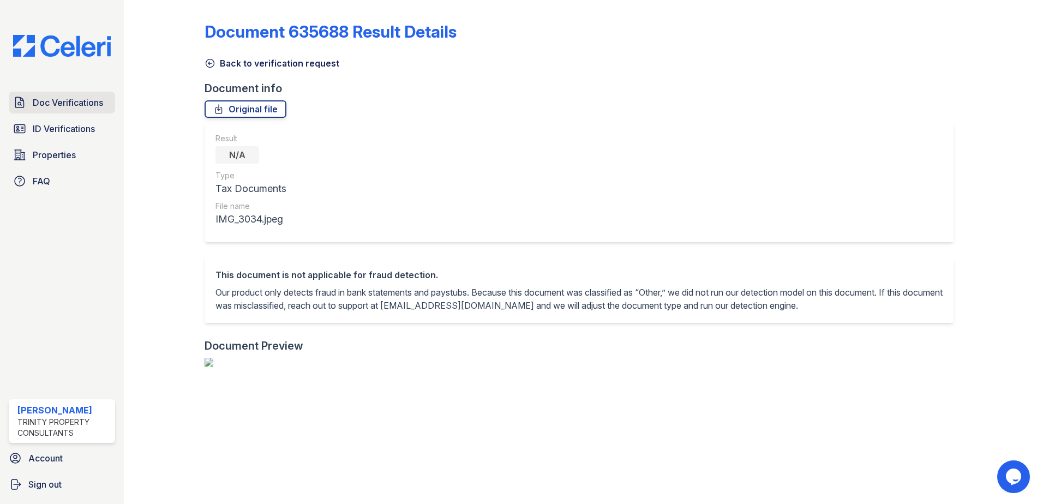
click at [65, 102] on span "Doc Verifications" at bounding box center [68, 102] width 70 height 13
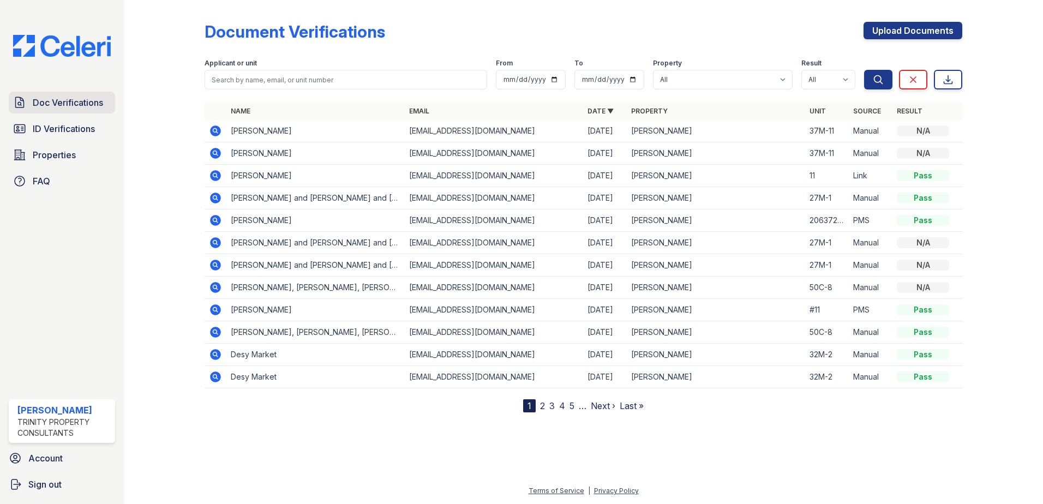
click at [77, 99] on span "Doc Verifications" at bounding box center [68, 102] width 70 height 13
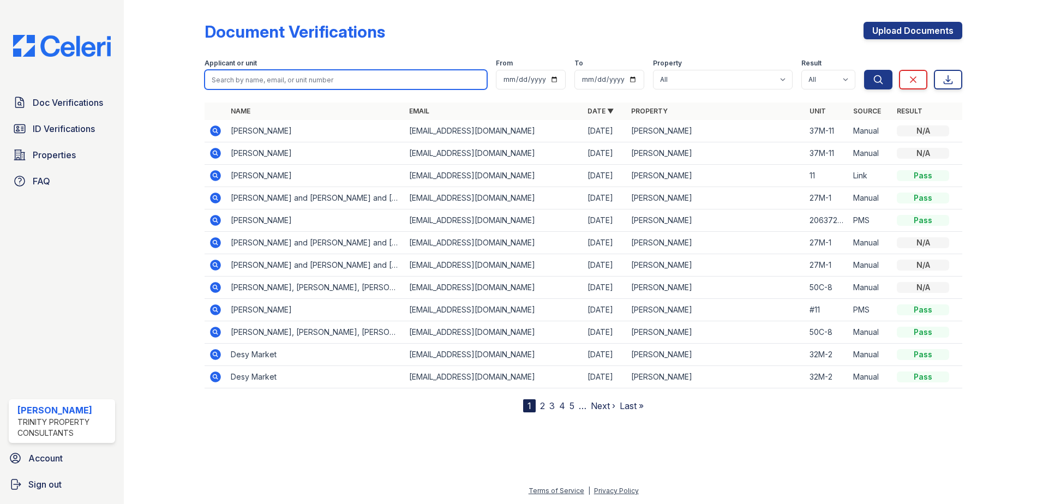
click at [218, 73] on input "search" at bounding box center [346, 80] width 283 height 20
type input "[PERSON_NAME]"
click at [178, 190] on div at bounding box center [172, 208] width 63 height 408
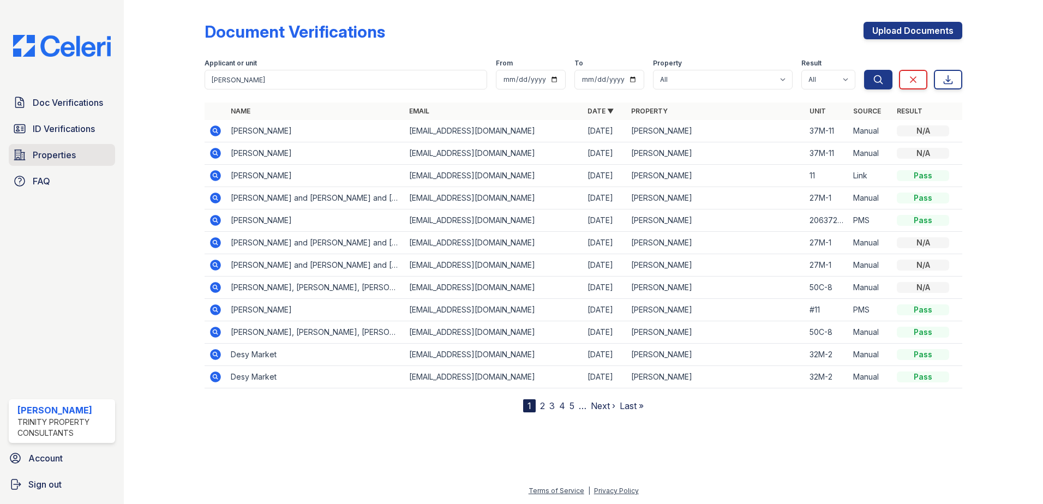
click at [50, 157] on span "Properties" at bounding box center [54, 154] width 43 height 13
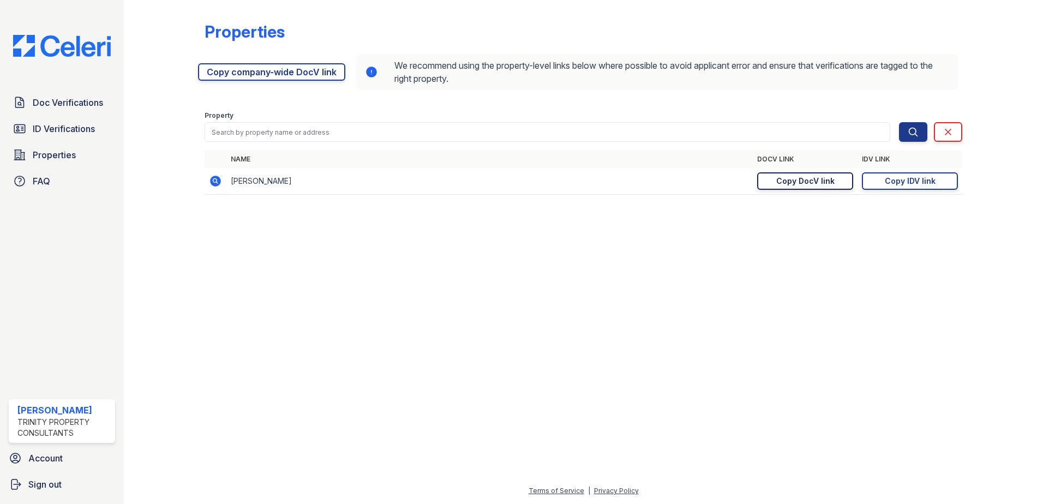
click at [821, 184] on div "Copy DocV link" at bounding box center [805, 181] width 58 height 11
click at [813, 181] on div "Copy DocV link" at bounding box center [805, 181] width 58 height 11
click at [911, 177] on div "Copy IDV link" at bounding box center [910, 181] width 51 height 11
click at [287, 268] on div at bounding box center [583, 353] width 884 height 261
click at [78, 108] on span "Doc Verifications" at bounding box center [68, 102] width 70 height 13
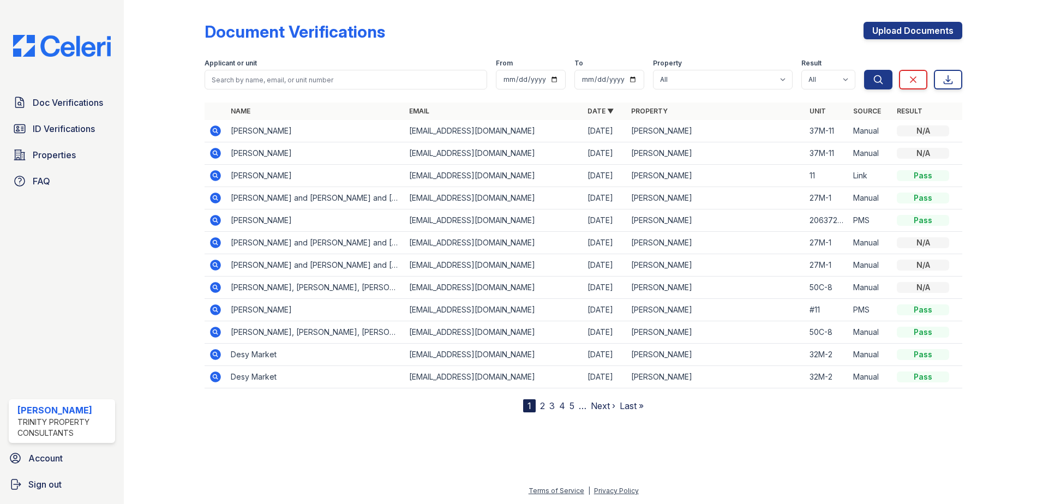
click at [382, 473] on div at bounding box center [583, 457] width 884 height 55
click at [231, 81] on input "search" at bounding box center [346, 80] width 283 height 20
type input "juan vega"
click at [881, 75] on icon "submit" at bounding box center [878, 79] width 11 height 11
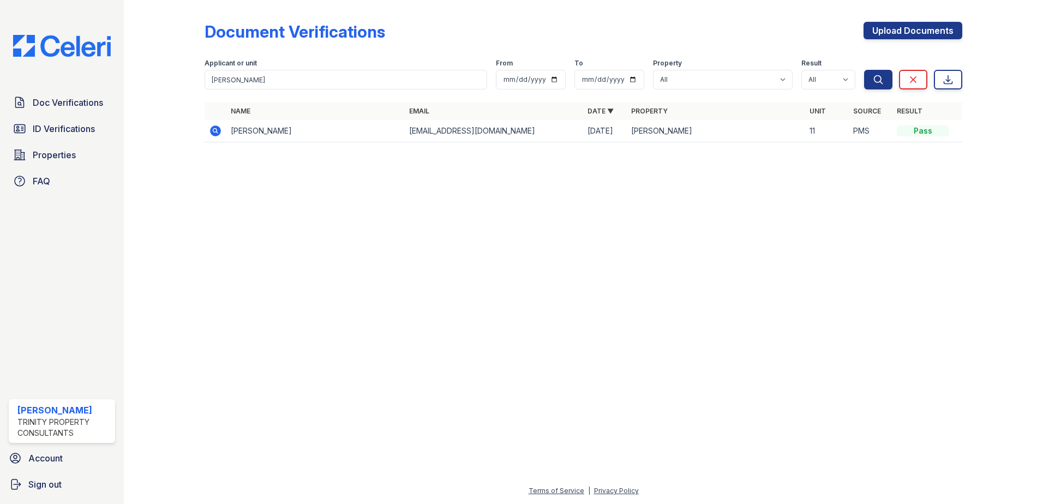
click at [310, 182] on div at bounding box center [583, 328] width 884 height 314
click at [357, 185] on div at bounding box center [583, 328] width 884 height 314
drag, startPoint x: 361, startPoint y: 184, endPoint x: 400, endPoint y: 179, distance: 39.6
click at [362, 183] on div at bounding box center [583, 328] width 884 height 314
click at [418, 181] on div at bounding box center [583, 328] width 884 height 314
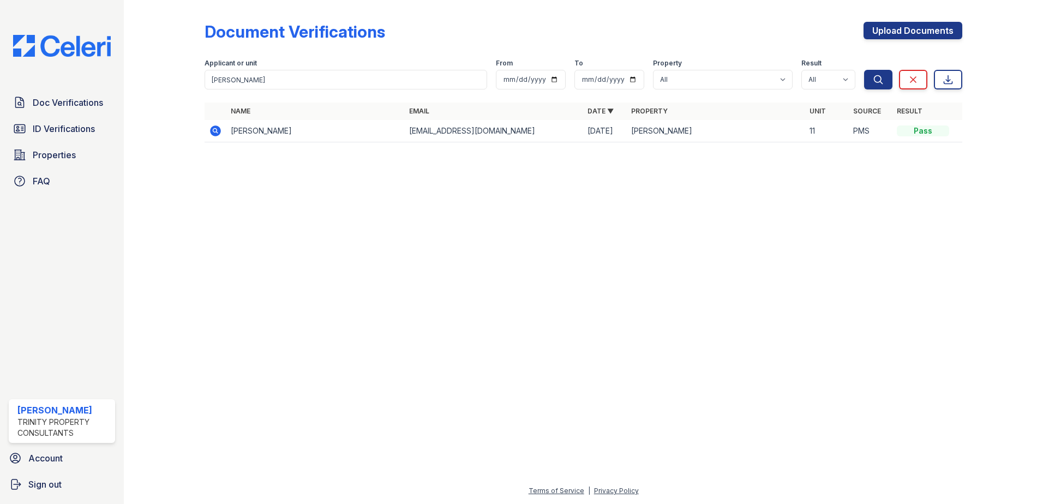
click at [418, 181] on div at bounding box center [583, 328] width 884 height 314
click at [411, 182] on div at bounding box center [583, 328] width 884 height 314
drag, startPoint x: 405, startPoint y: 183, endPoint x: 350, endPoint y: 182, distance: 54.5
click at [404, 183] on div at bounding box center [583, 328] width 884 height 314
click at [346, 182] on div at bounding box center [583, 328] width 884 height 314
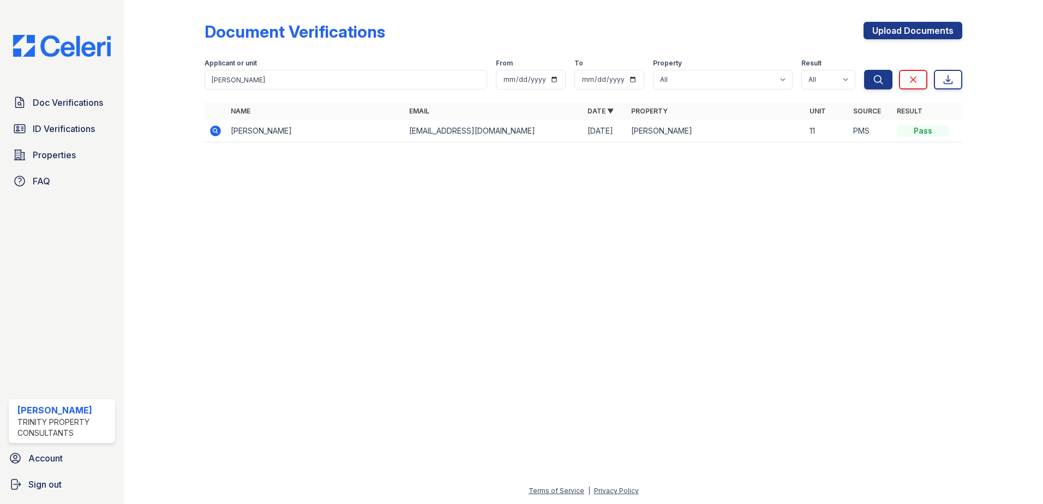
click at [315, 181] on div at bounding box center [583, 328] width 884 height 314
click at [132, 68] on div "Document Verifications Upload Documents Filter Applicant or unit juan vega From…" at bounding box center [583, 252] width 919 height 504
click at [53, 81] on div "Doc Verifications ID Verifications Properties FAQ ReNew Waltham Trinity Propert…" at bounding box center [62, 252] width 124 height 504
click at [166, 268] on div at bounding box center [583, 328] width 884 height 314
click at [88, 69] on div "Doc Verifications ID Verifications Properties FAQ ReNew Waltham Trinity Propert…" at bounding box center [62, 252] width 124 height 504
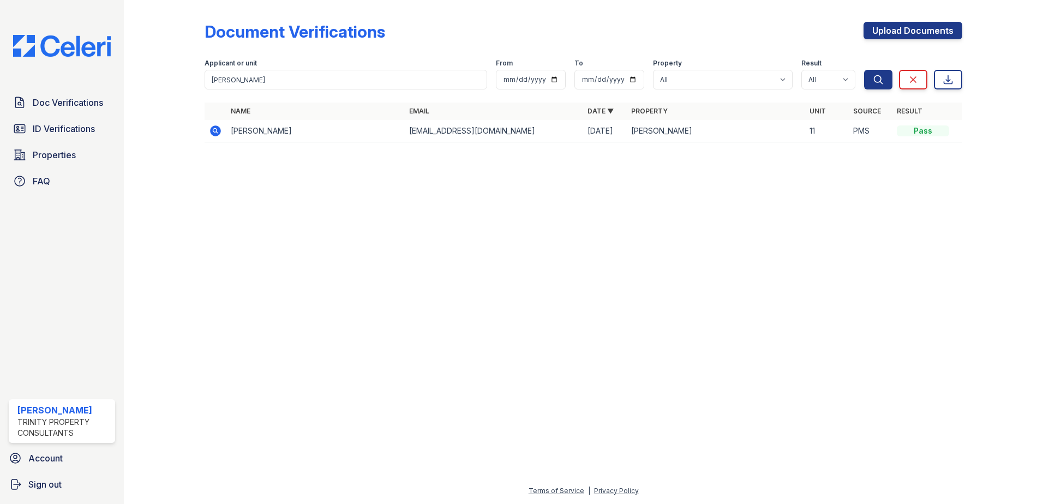
click at [346, 380] on div at bounding box center [583, 328] width 884 height 314
drag, startPoint x: 484, startPoint y: 444, endPoint x: 484, endPoint y: 438, distance: 6.0
click at [484, 442] on div at bounding box center [583, 328] width 884 height 314
click at [71, 98] on span "Doc Verifications" at bounding box center [68, 102] width 70 height 13
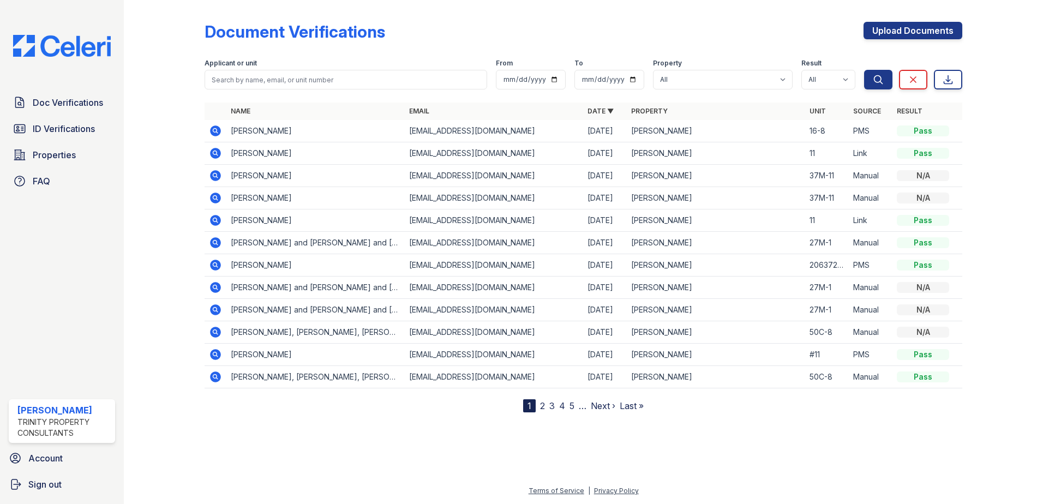
click at [218, 155] on icon at bounding box center [215, 153] width 13 height 13
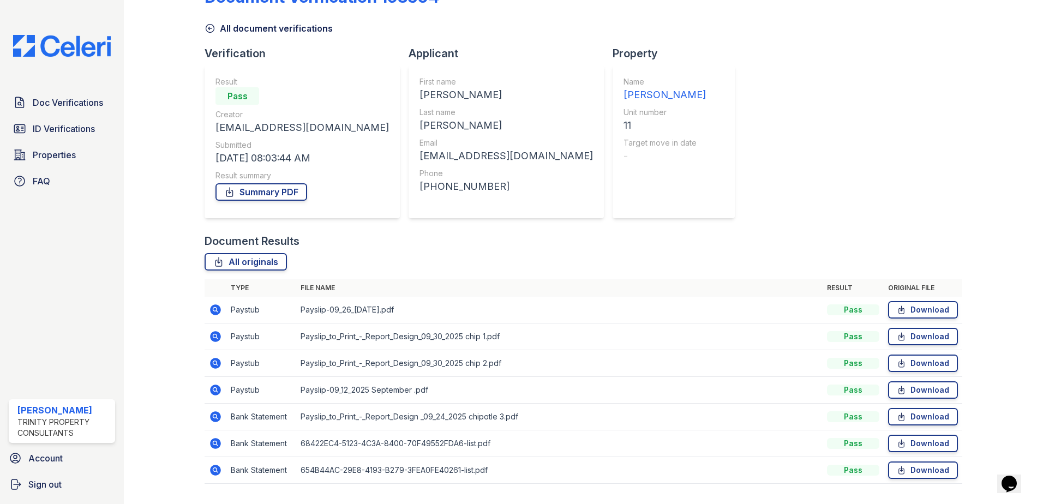
scroll to position [63, 0]
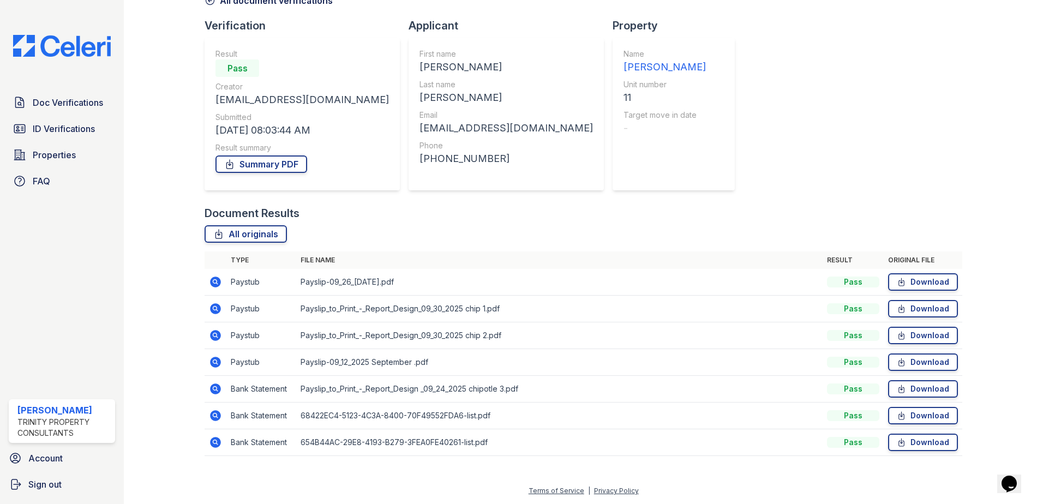
click at [215, 285] on icon at bounding box center [215, 282] width 11 height 11
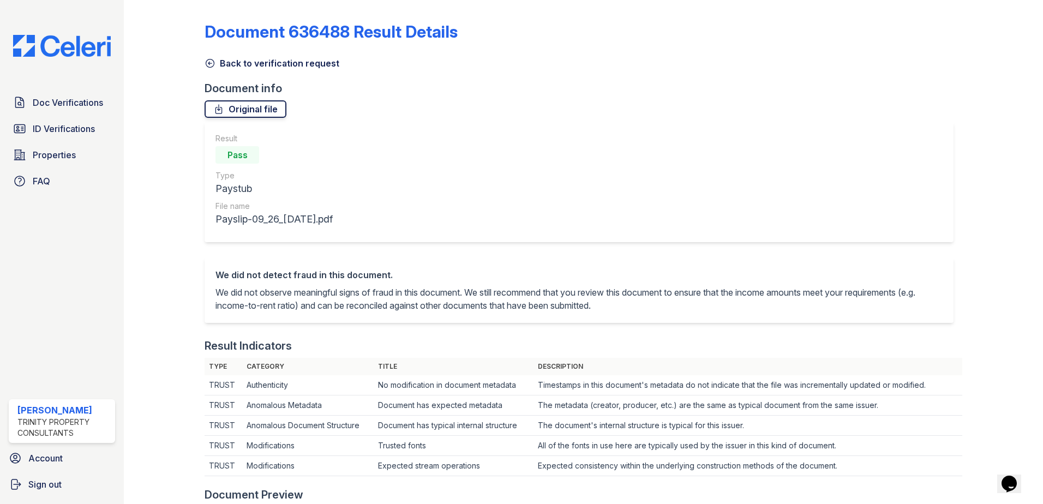
drag, startPoint x: 273, startPoint y: 122, endPoint x: 244, endPoint y: 111, distance: 30.9
click at [245, 112] on div "Document 636488 Result Details Back to verification request Document info Origi…" at bounding box center [584, 507] width 758 height 1006
drag, startPoint x: 244, startPoint y: 111, endPoint x: 232, endPoint y: 109, distance: 12.2
click at [232, 109] on link "Original file" at bounding box center [246, 108] width 82 height 17
click at [83, 101] on span "Doc Verifications" at bounding box center [68, 102] width 70 height 13
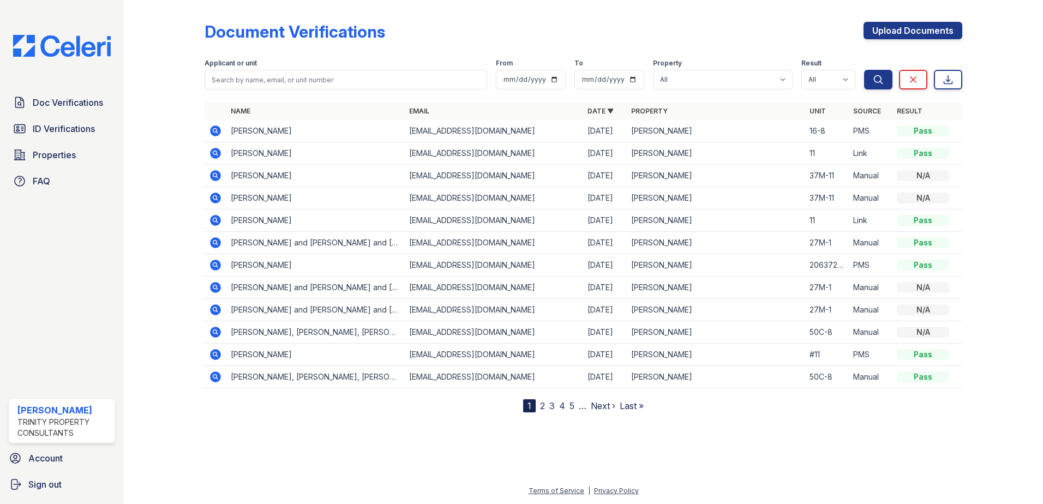
click at [215, 152] on icon at bounding box center [214, 152] width 3 height 3
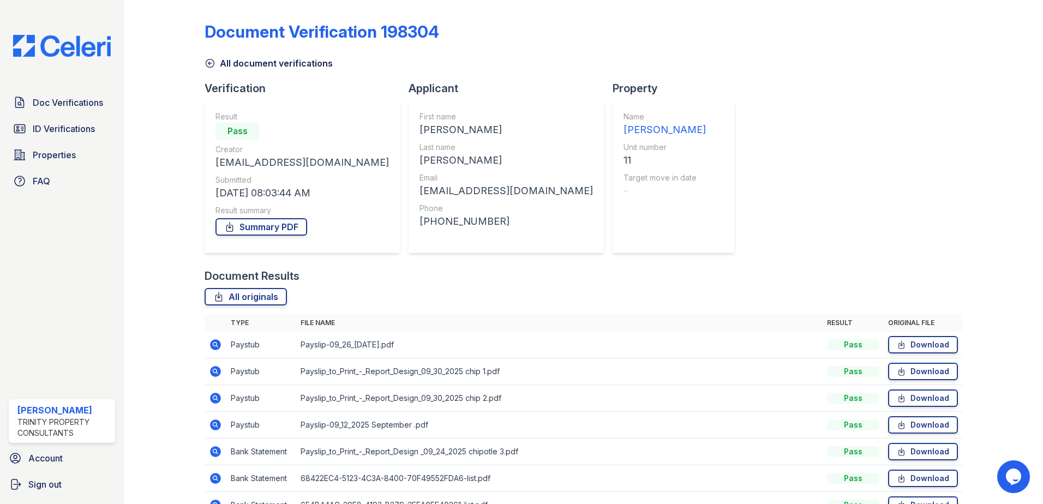
click at [217, 370] on icon at bounding box center [215, 371] width 11 height 11
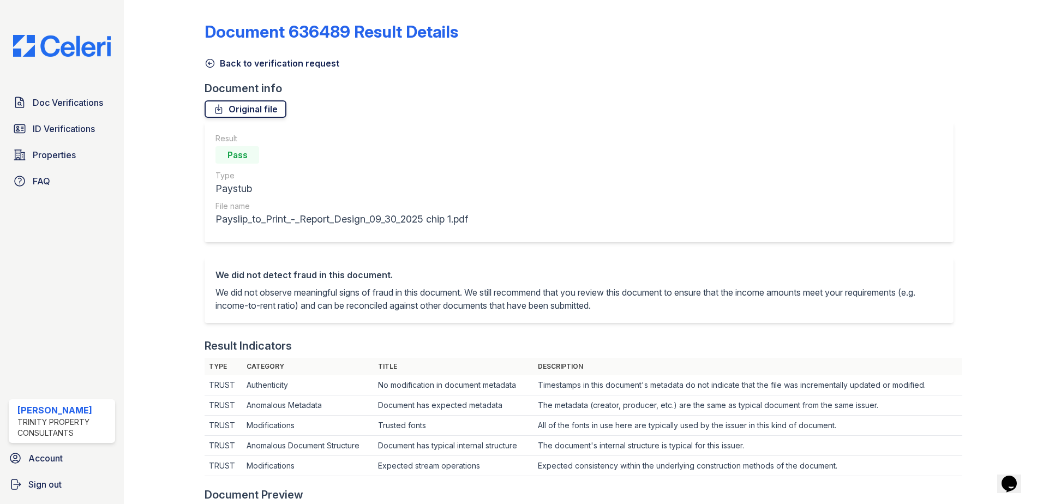
click at [257, 115] on link "Original file" at bounding box center [246, 108] width 82 height 17
drag, startPoint x: 73, startPoint y: 98, endPoint x: 99, endPoint y: 93, distance: 26.6
click at [73, 99] on span "Doc Verifications" at bounding box center [68, 102] width 70 height 13
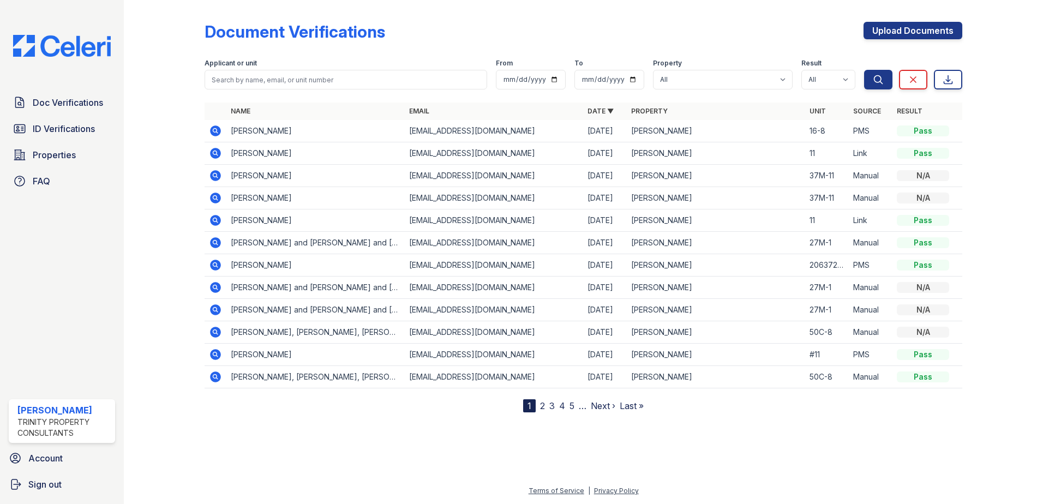
click at [214, 151] on icon at bounding box center [215, 153] width 13 height 13
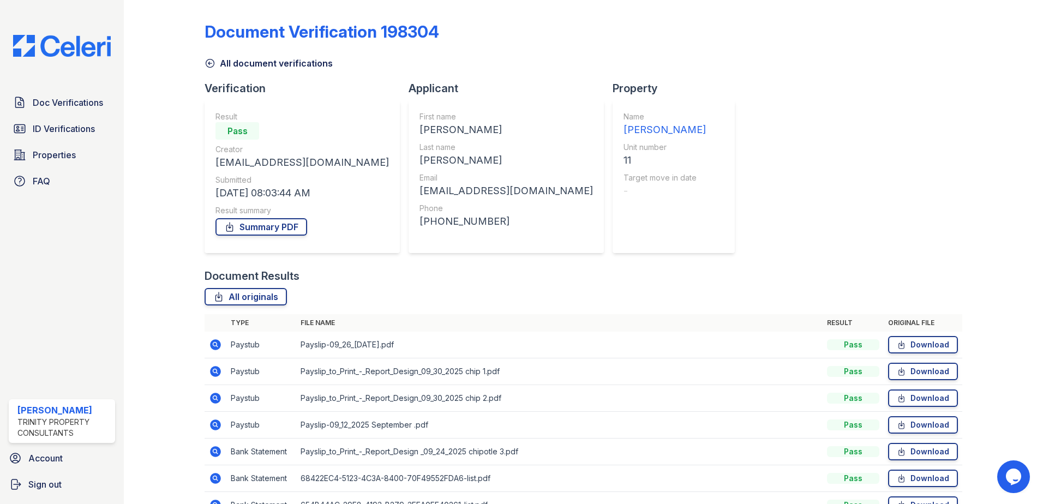
click at [163, 138] on div at bounding box center [172, 266] width 63 height 525
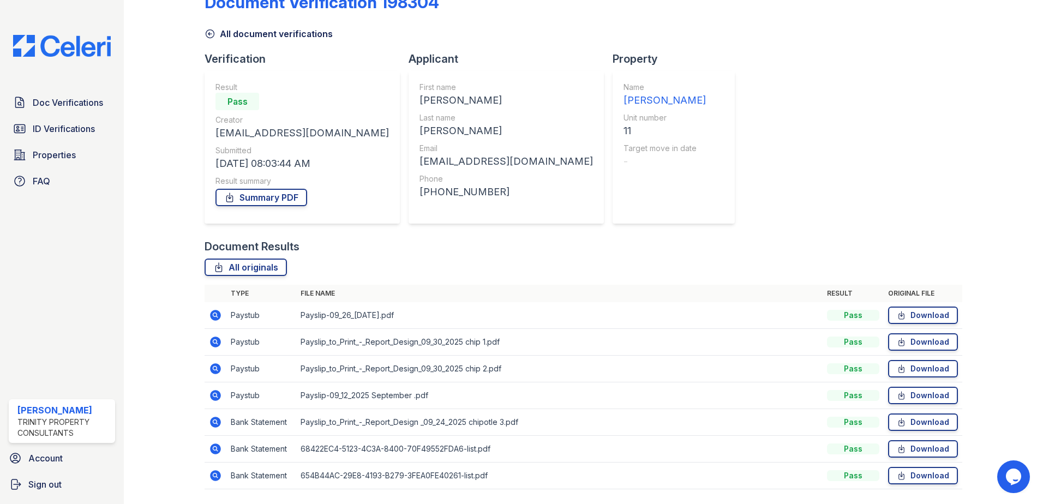
scroll to position [63, 0]
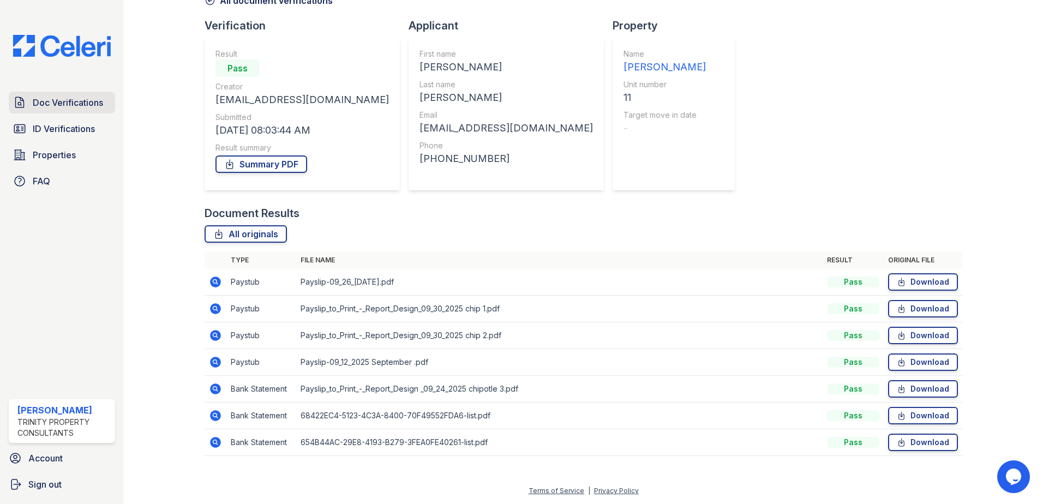
click at [47, 99] on span "Doc Verifications" at bounding box center [68, 102] width 70 height 13
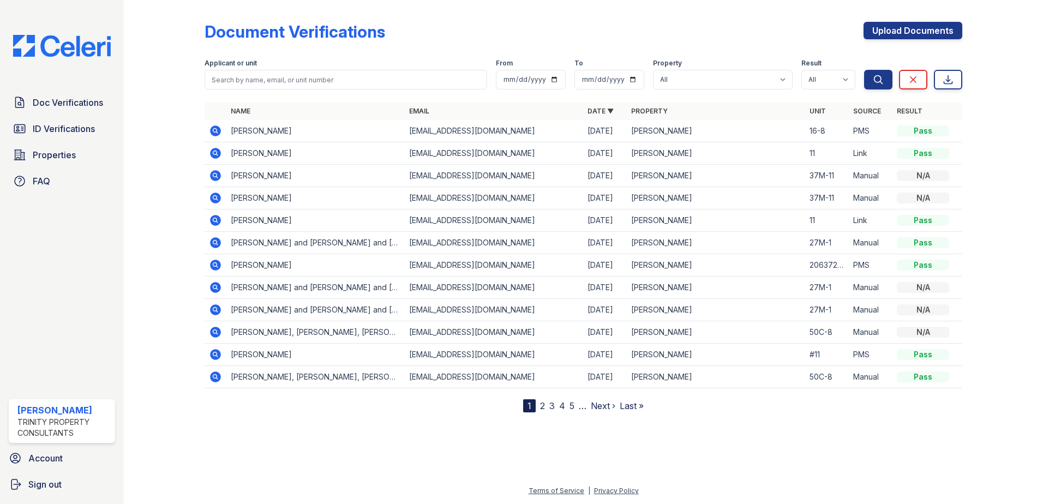
click at [217, 177] on icon at bounding box center [215, 175] width 11 height 11
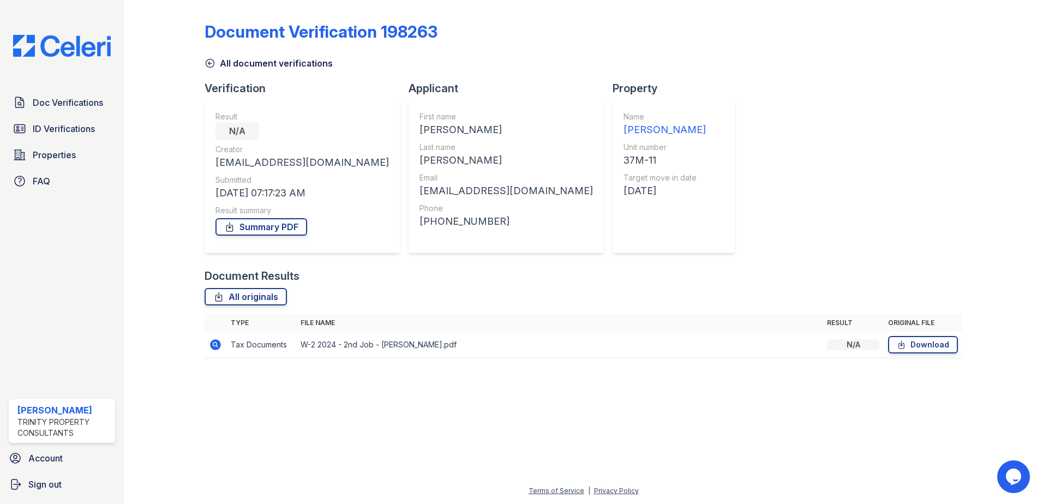
click at [215, 339] on icon at bounding box center [215, 344] width 13 height 13
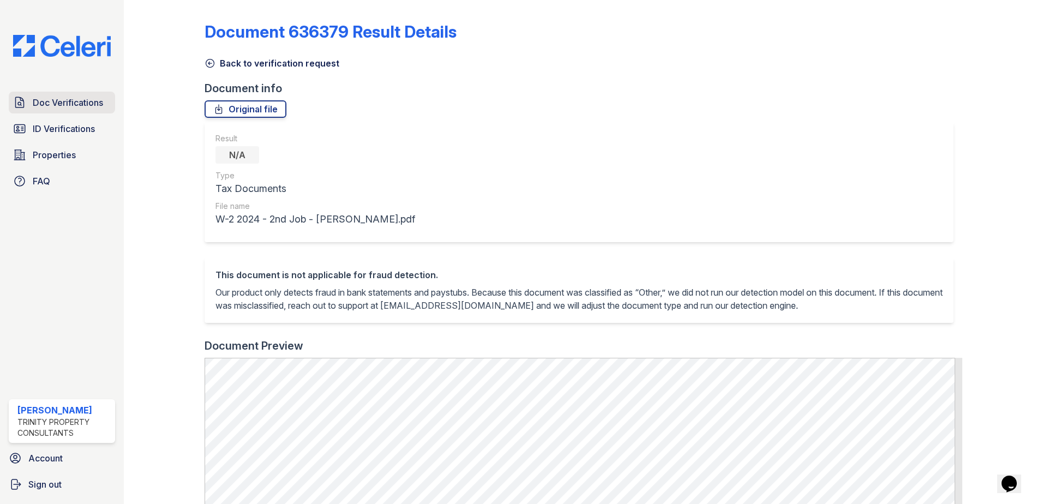
click at [86, 104] on span "Doc Verifications" at bounding box center [68, 102] width 70 height 13
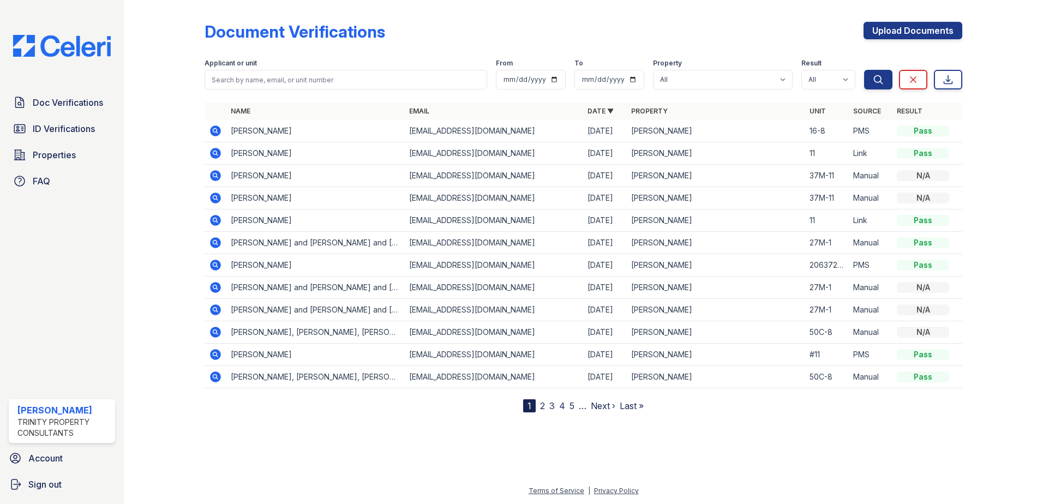
click at [119, 247] on div "Doc Verifications ID Verifications Properties FAQ [PERSON_NAME] Trinity Propert…" at bounding box center [62, 252] width 124 height 504
